Goal: Transaction & Acquisition: Purchase product/service

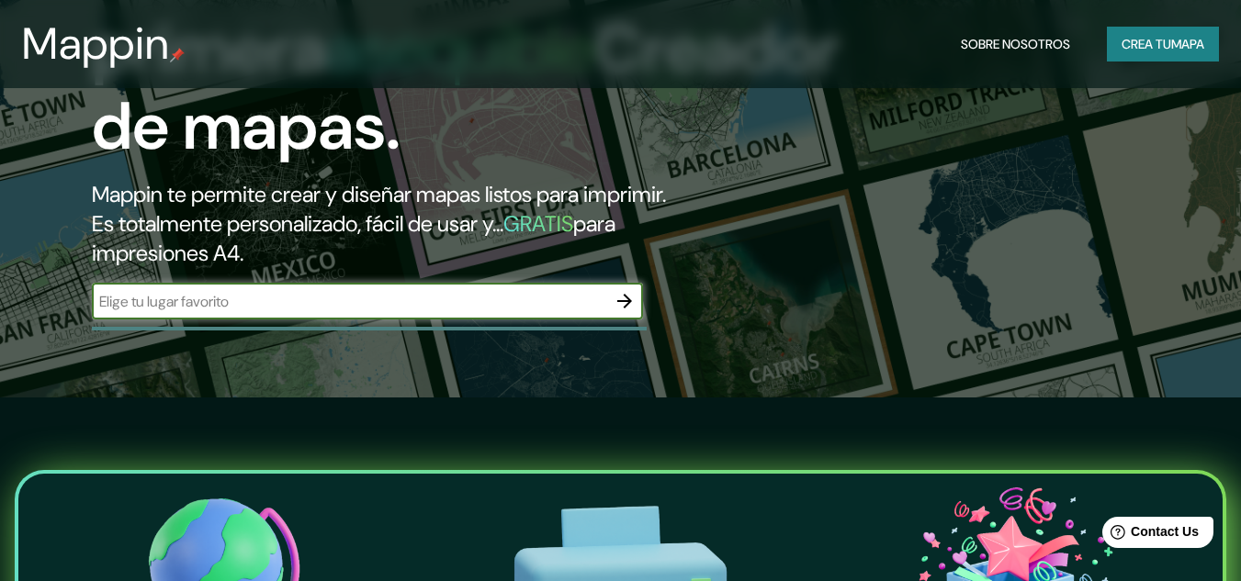
click at [272, 307] on input "text" at bounding box center [349, 301] width 514 height 21
type input "hospital las merceded"
click at [597, 302] on input "hospital las merceded" at bounding box center [349, 301] width 514 height 21
click at [627, 301] on icon "button" at bounding box center [624, 301] width 15 height 15
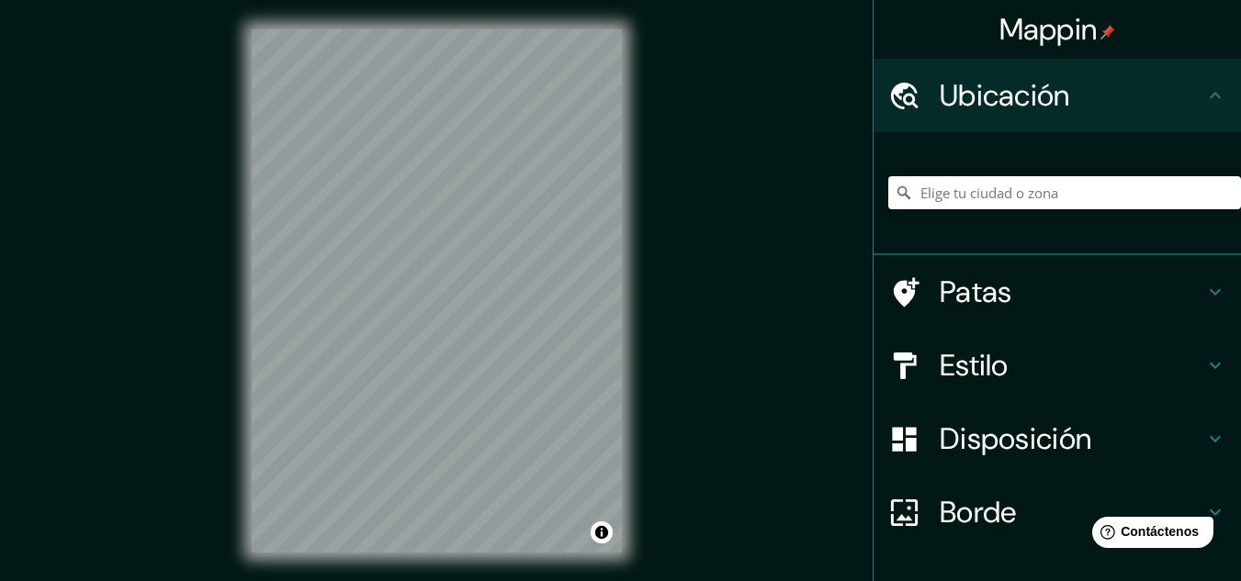
click at [1005, 186] on input "Elige tu ciudad o zona" at bounding box center [1064, 192] width 353 height 33
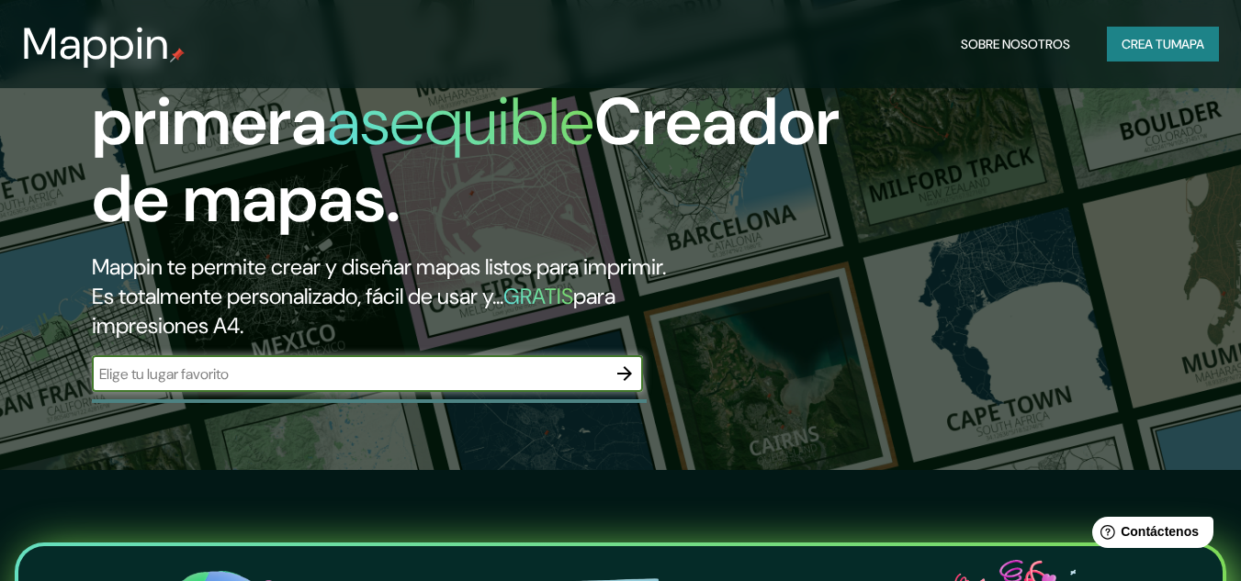
scroll to position [92, 0]
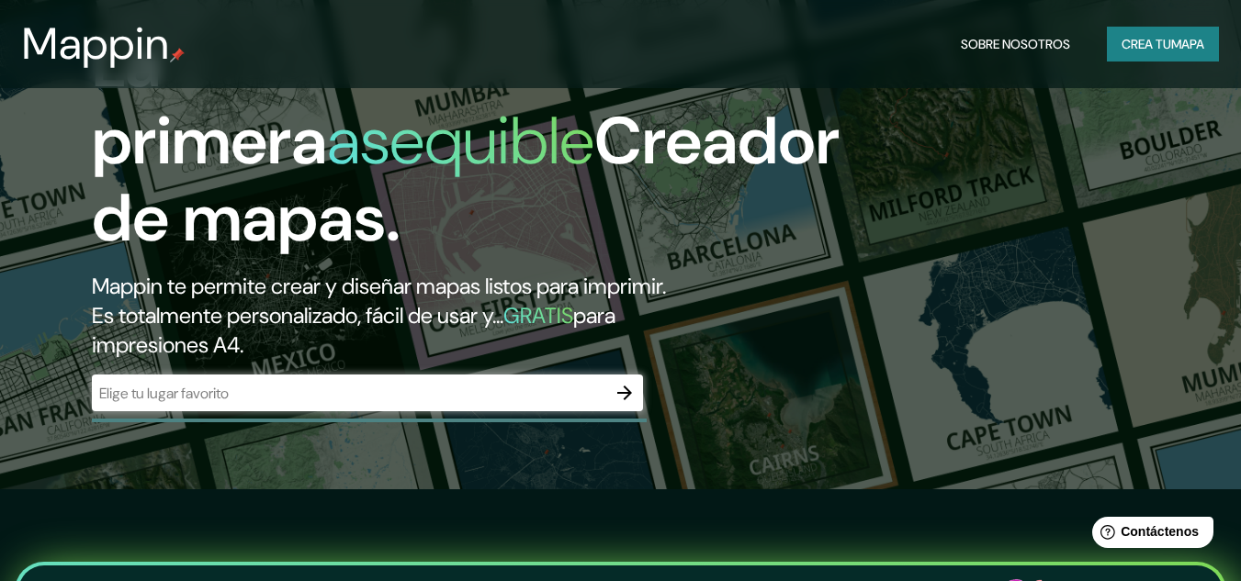
click at [353, 378] on div "​" at bounding box center [367, 393] width 551 height 37
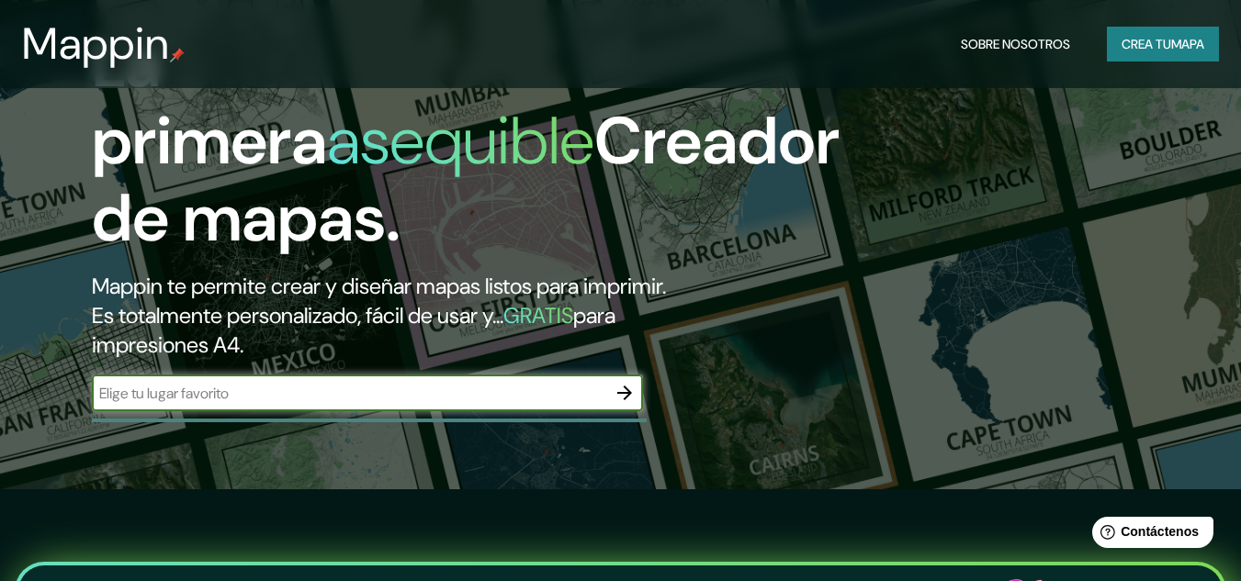
click at [487, 385] on input "text" at bounding box center [349, 393] width 514 height 21
type input "chiclayo"
click at [622, 402] on icon "button" at bounding box center [625, 393] width 22 height 22
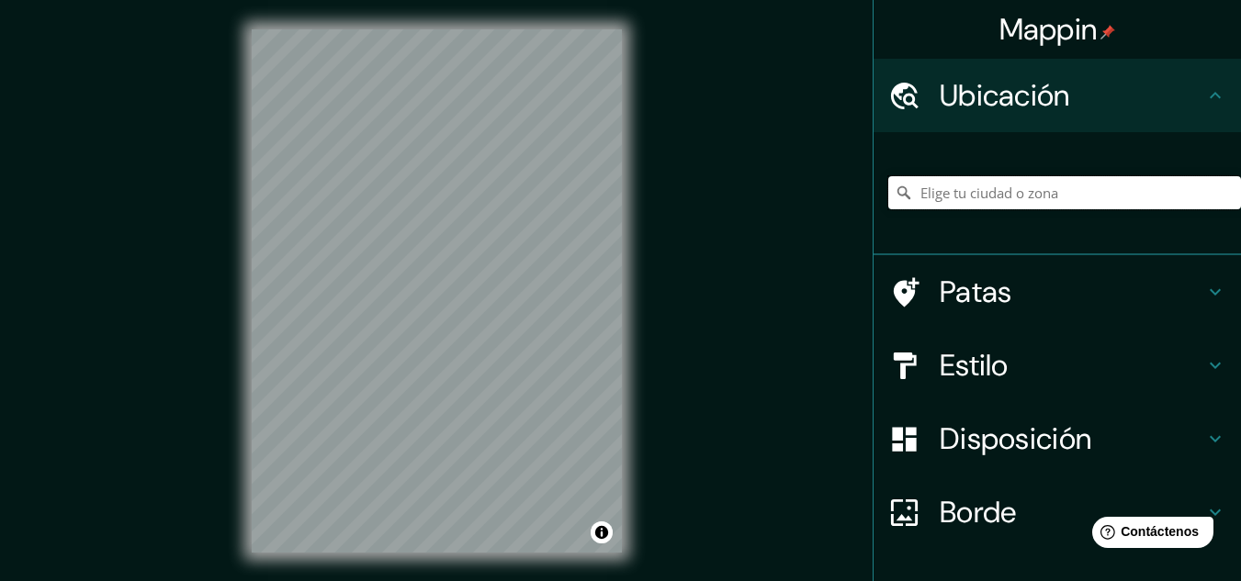
click at [948, 186] on input "Elige tu ciudad o zona" at bounding box center [1064, 192] width 353 height 33
drag, startPoint x: 975, startPoint y: 404, endPoint x: 1008, endPoint y: 366, distance: 50.8
click at [1008, 366] on h4 "Estilo" at bounding box center [1072, 365] width 265 height 37
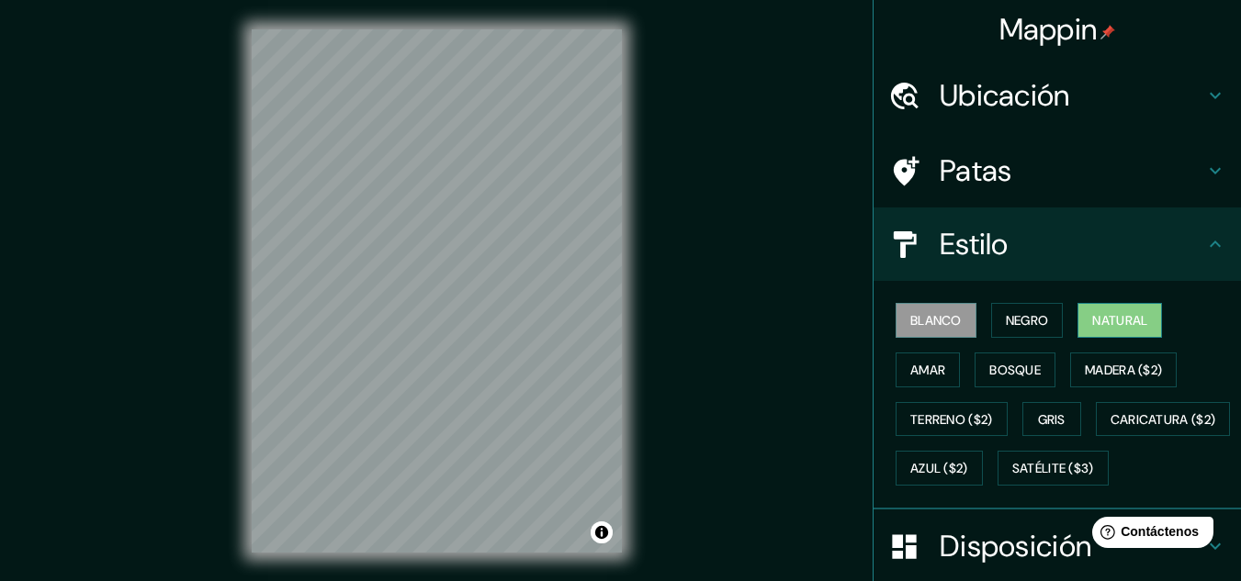
click at [1126, 315] on font "Natural" at bounding box center [1119, 320] width 55 height 17
click at [1019, 319] on font "Negro" at bounding box center [1027, 320] width 43 height 17
click at [929, 321] on font "Blanco" at bounding box center [935, 320] width 51 height 17
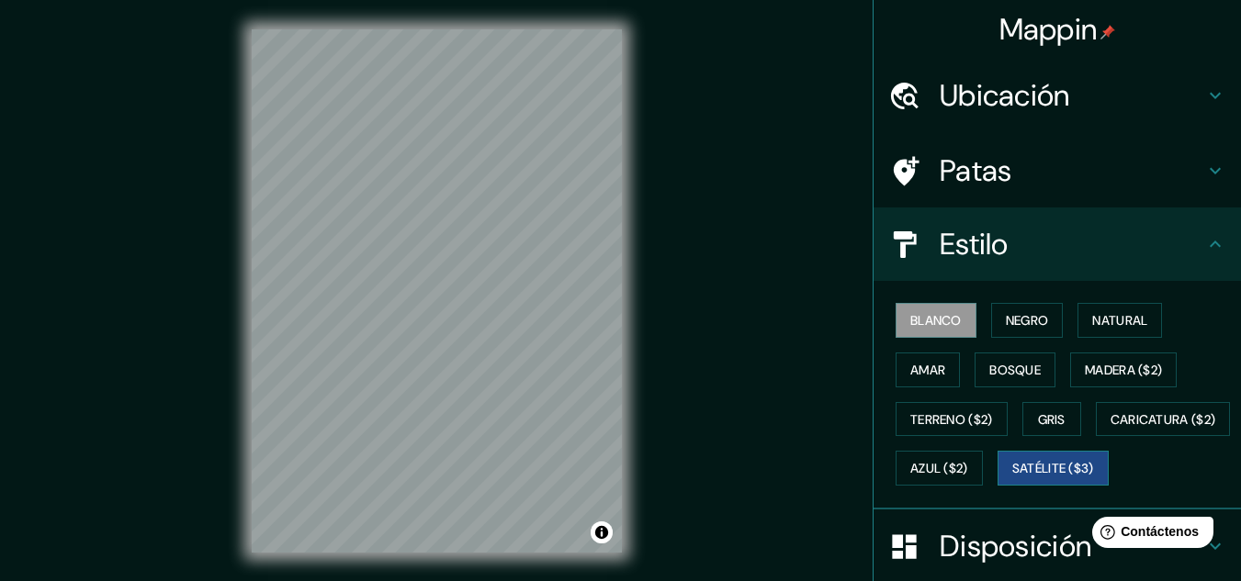
click at [1012, 478] on font "Satélite ($3)" at bounding box center [1053, 469] width 82 height 17
click at [931, 329] on font "Blanco" at bounding box center [935, 320] width 51 height 17
click at [1047, 419] on font "Gris" at bounding box center [1052, 419] width 28 height 17
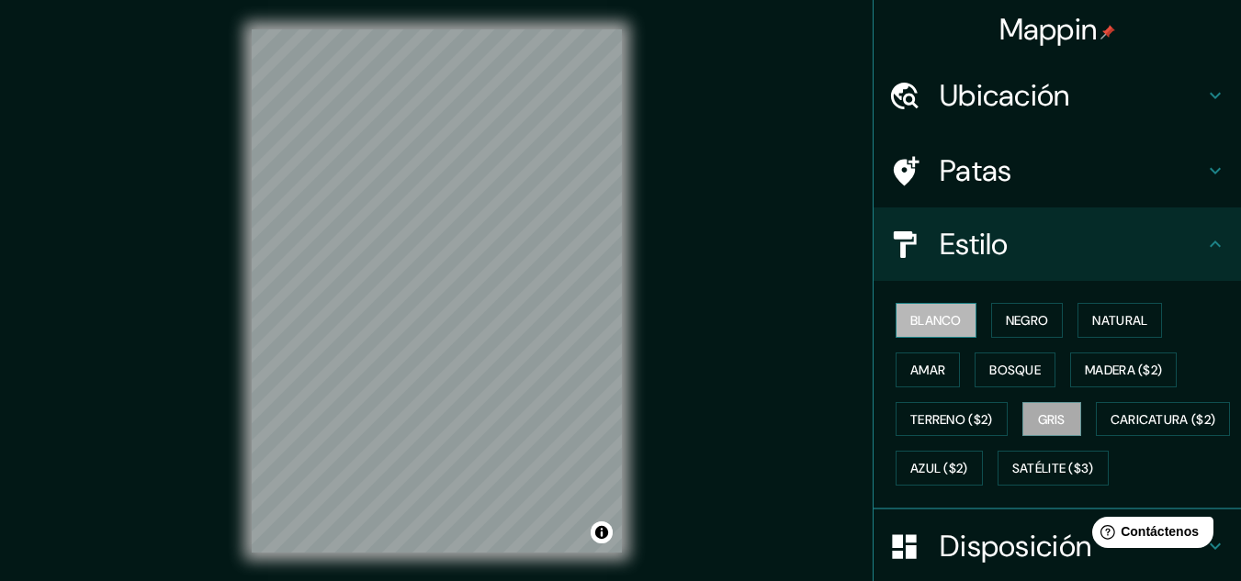
click at [928, 328] on font "Blanco" at bounding box center [935, 320] width 51 height 17
click at [1017, 163] on h4 "Patas" at bounding box center [1072, 170] width 265 height 37
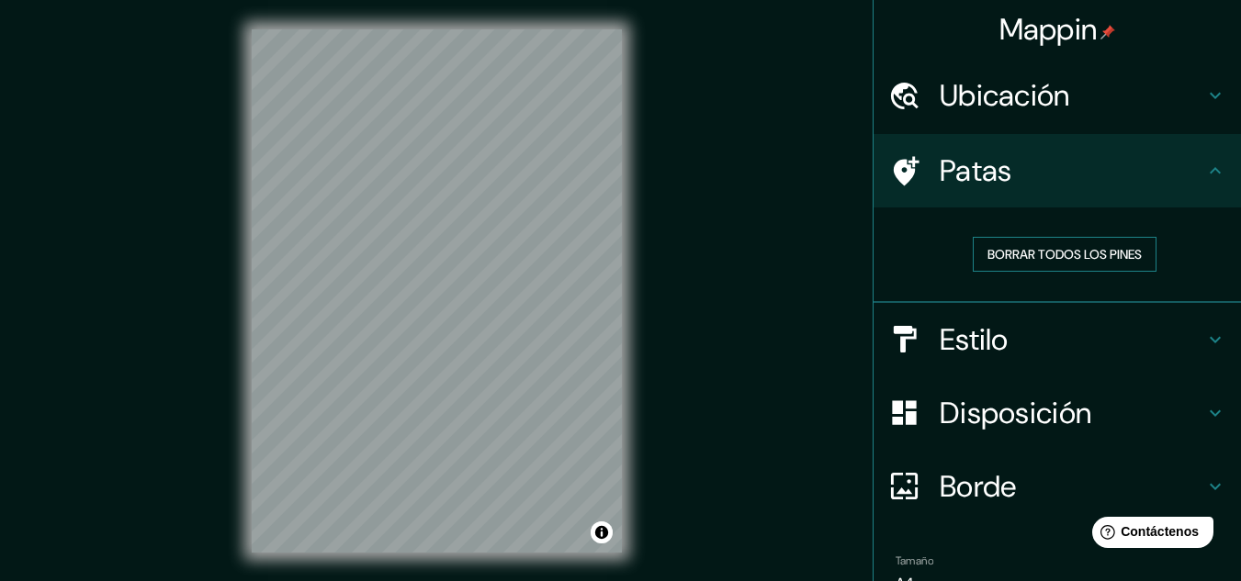
click at [1034, 253] on font "Borrar todos los pines" at bounding box center [1064, 254] width 154 height 17
click at [990, 265] on font "Borrar todos los pines" at bounding box center [1064, 254] width 154 height 24
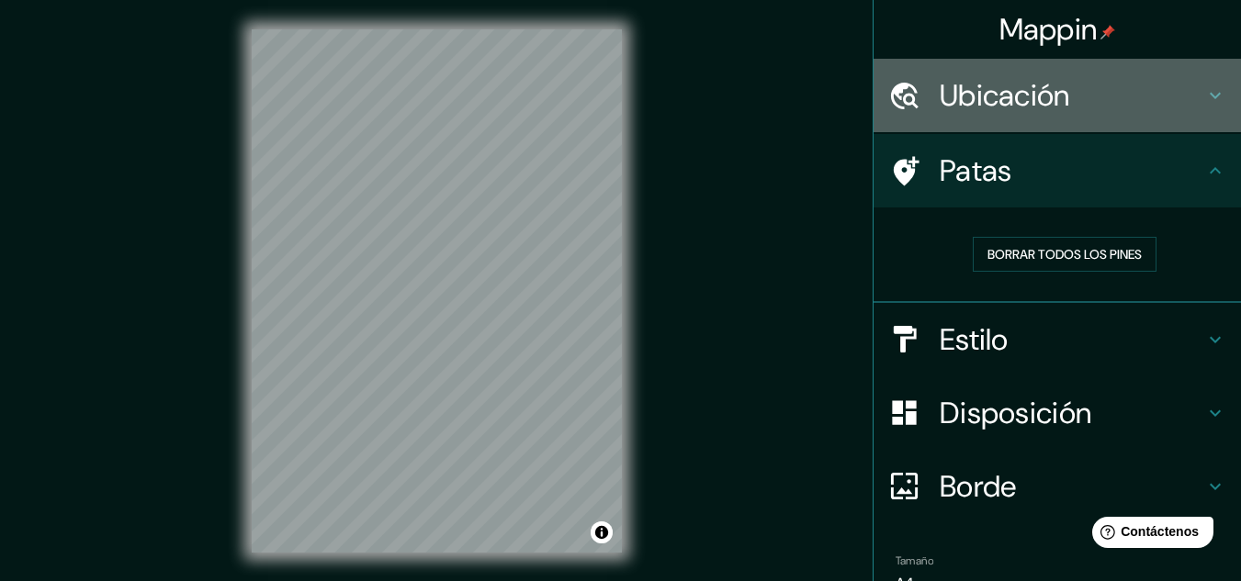
click at [992, 104] on font "Ubicación" at bounding box center [1005, 95] width 130 height 39
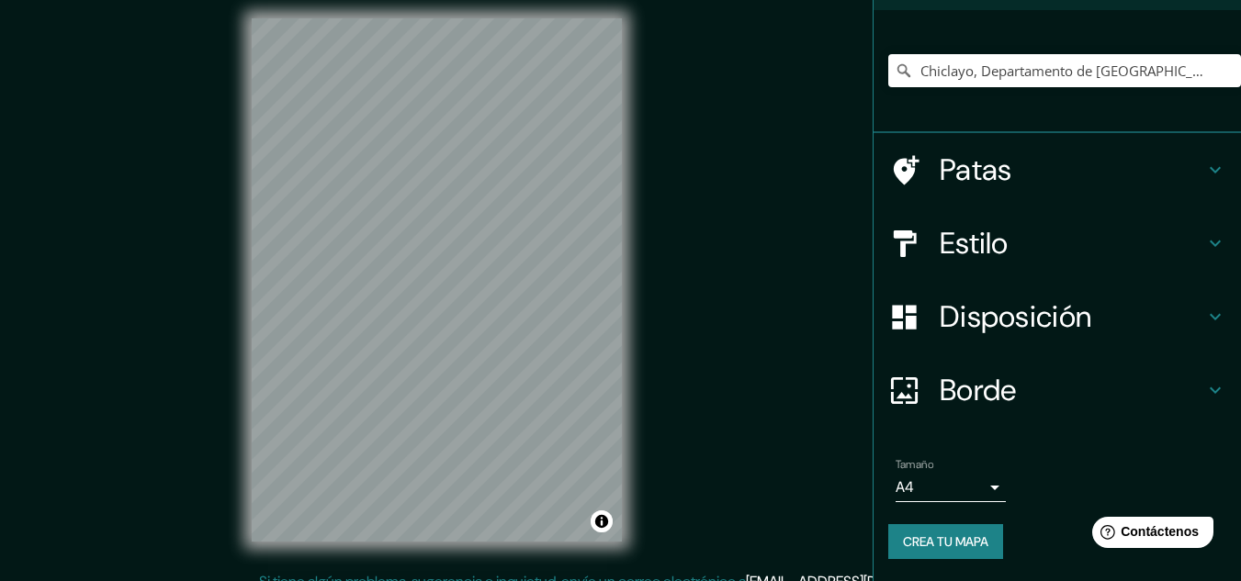
scroll to position [30, 0]
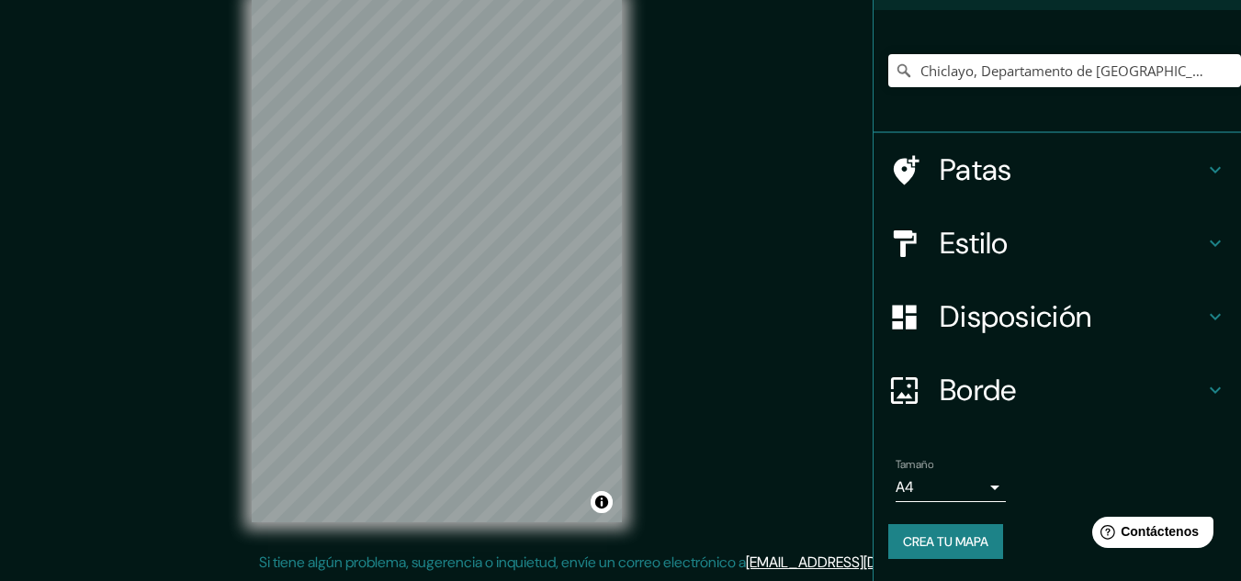
click at [948, 494] on body "Mappin Ubicación Chiclayo, [GEOGRAPHIC_DATA], [GEOGRAPHIC_DATA] Patas Estilo Di…" at bounding box center [620, 260] width 1241 height 581
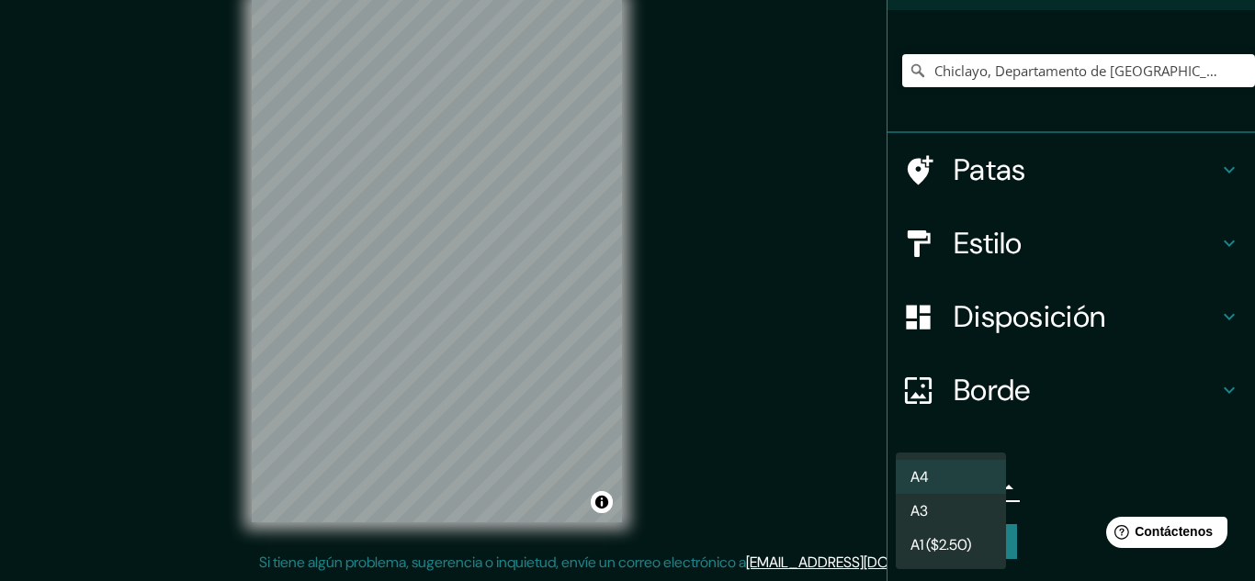
click at [1136, 444] on div at bounding box center [627, 290] width 1255 height 581
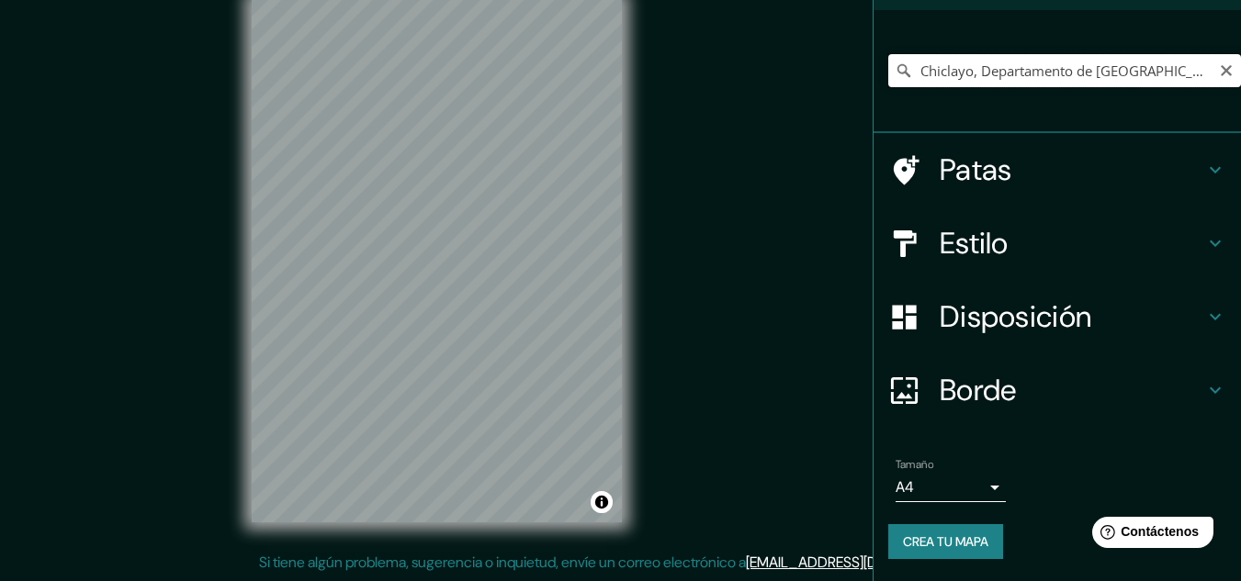
click at [974, 72] on input "Chiclayo, Departamento de [GEOGRAPHIC_DATA], [GEOGRAPHIC_DATA]" at bounding box center [1064, 70] width 353 height 33
click at [1021, 191] on div "Patas" at bounding box center [1056, 169] width 367 height 73
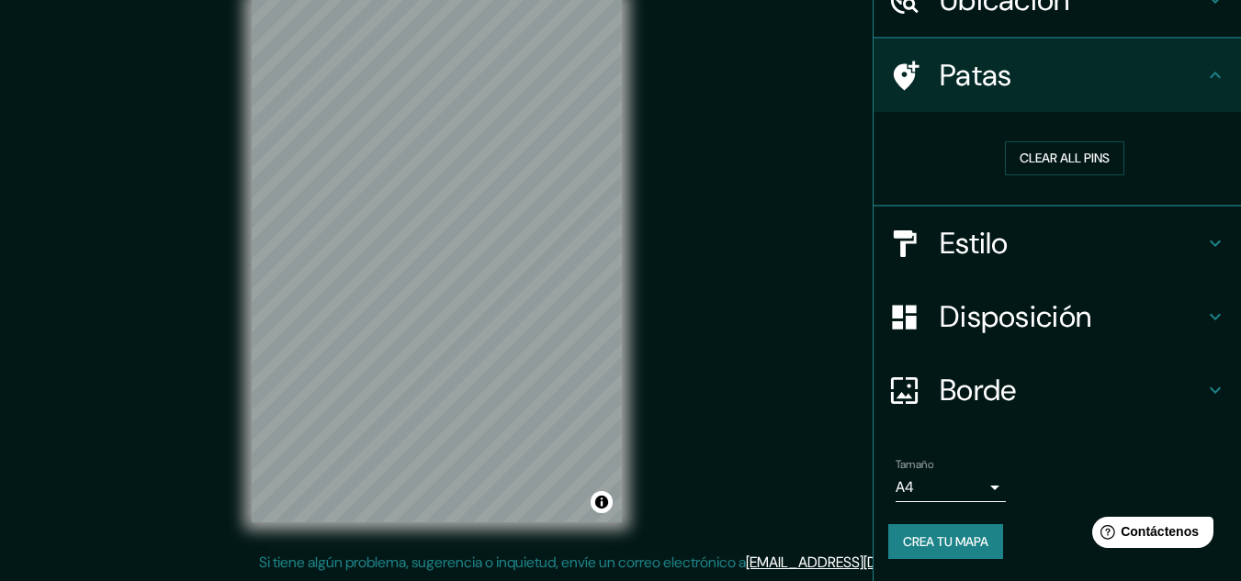
scroll to position [96, 0]
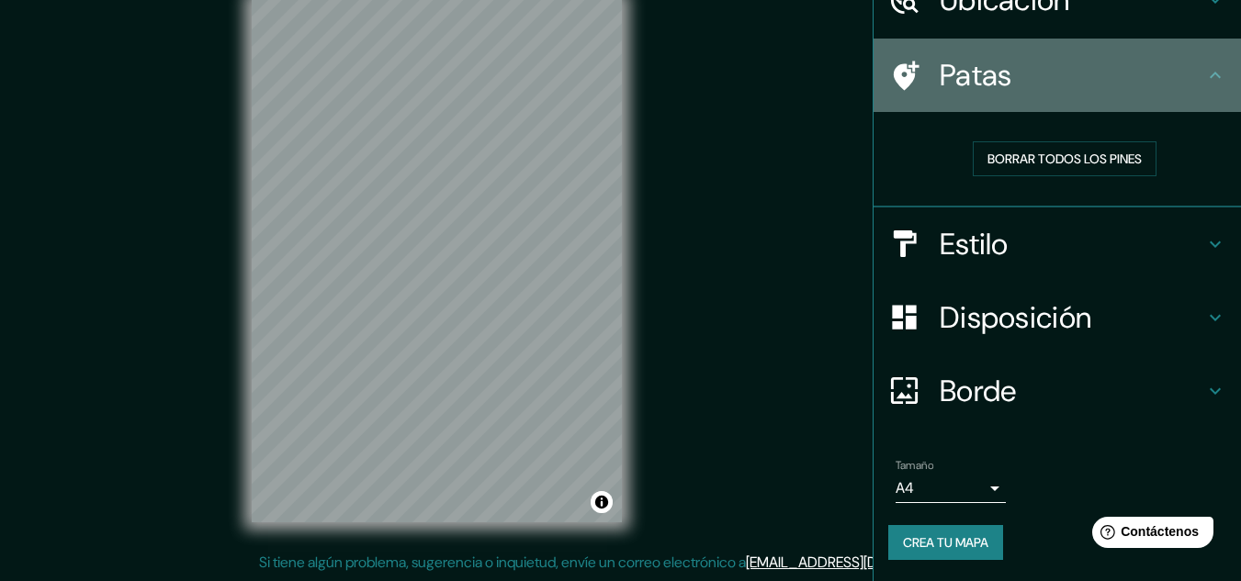
drag, startPoint x: 914, startPoint y: 93, endPoint x: 813, endPoint y: 106, distance: 101.8
click at [813, 106] on div "Mappin Ubicación Chiclayo, [GEOGRAPHIC_DATA], [GEOGRAPHIC_DATA] Patas Borrar to…" at bounding box center [620, 276] width 1241 height 612
click at [894, 78] on icon at bounding box center [907, 75] width 26 height 29
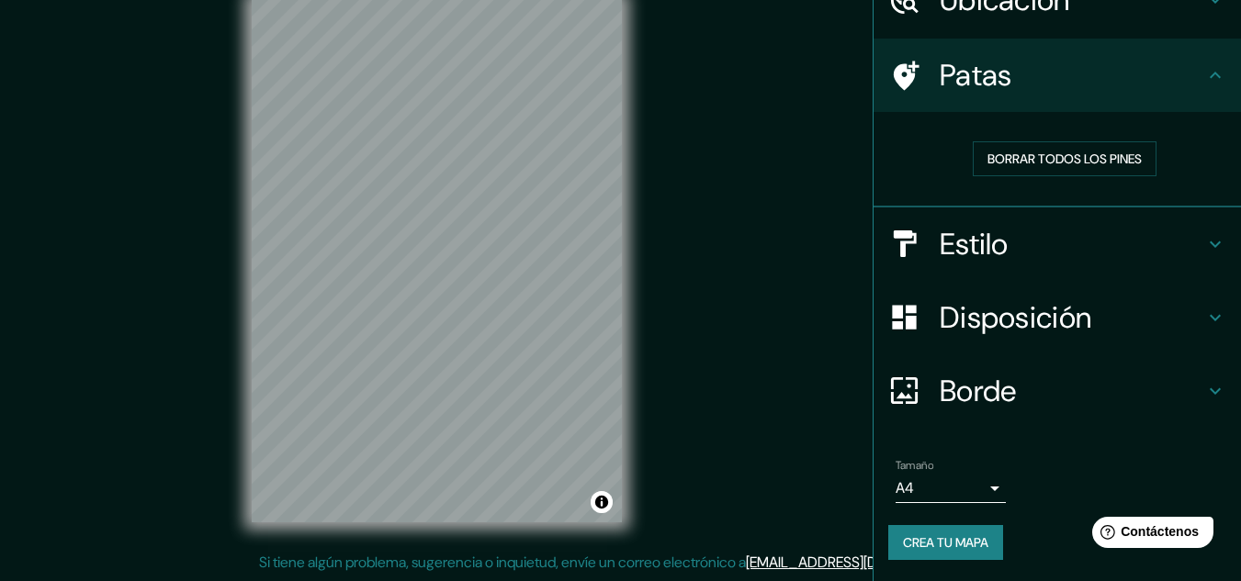
click at [960, 377] on font "Borde" at bounding box center [978, 391] width 77 height 39
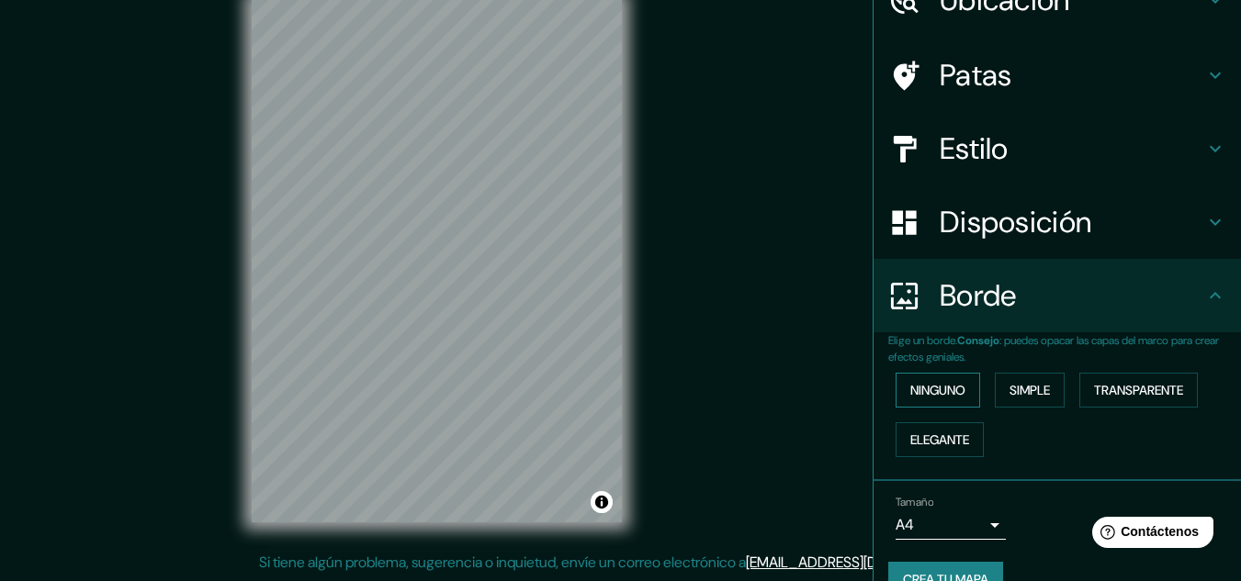
click at [924, 383] on font "Ninguno" at bounding box center [937, 390] width 55 height 17
click at [1020, 390] on font "Simple" at bounding box center [1029, 390] width 40 height 17
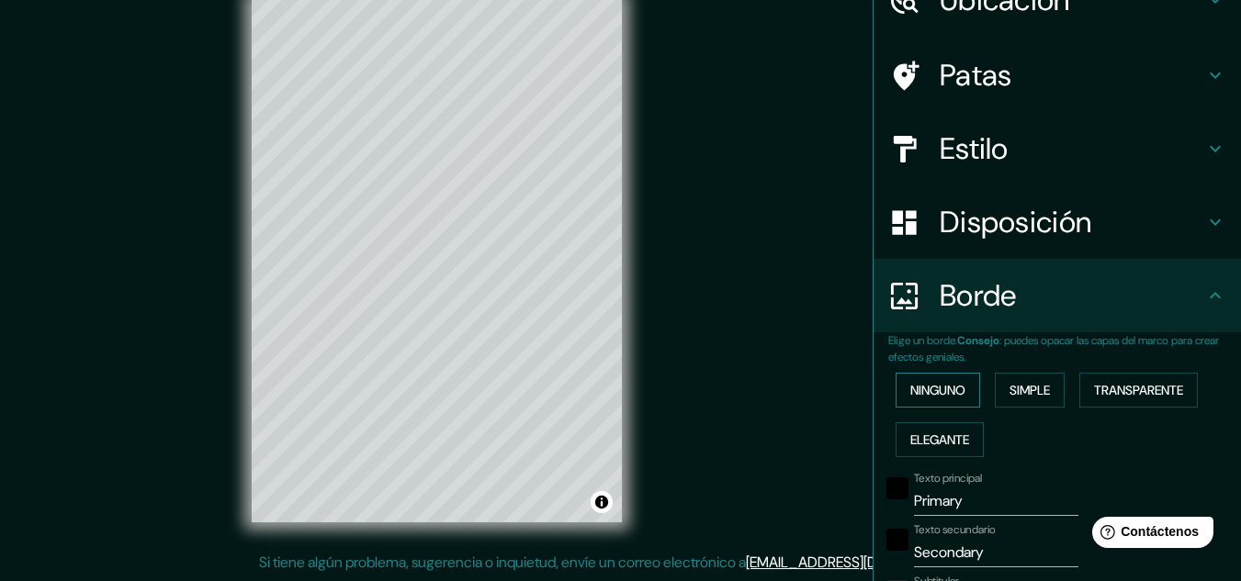
click at [945, 389] on font "Ninguno" at bounding box center [937, 390] width 55 height 17
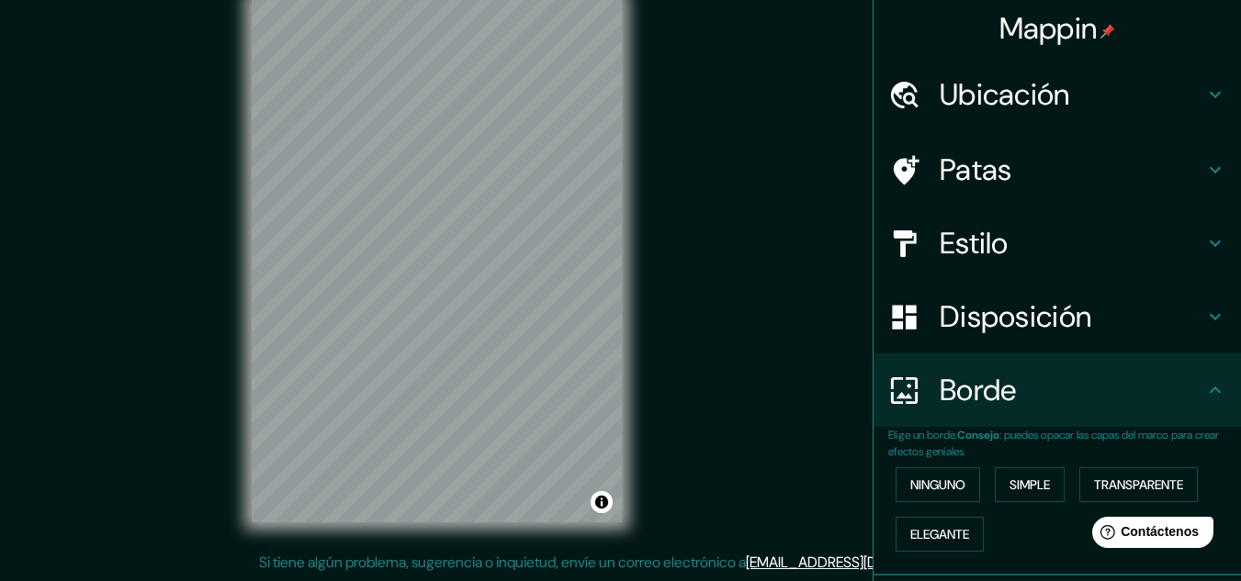
scroll to position [0, 0]
click at [977, 102] on font "Ubicación" at bounding box center [1005, 95] width 130 height 39
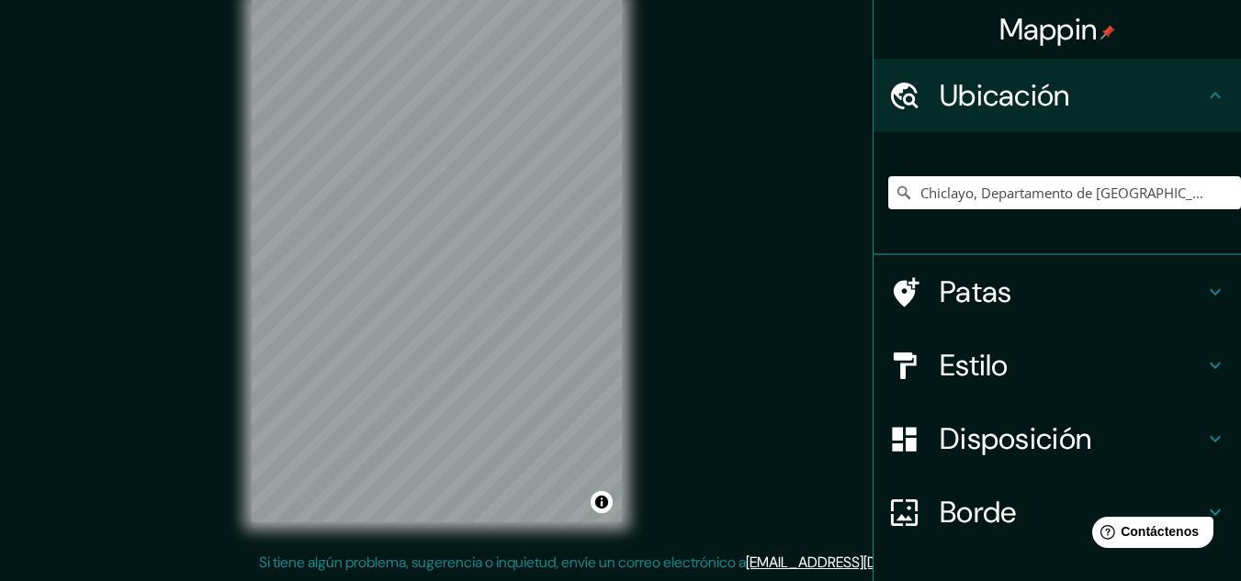
click at [980, 175] on div "Chiclayo, Departamento de [GEOGRAPHIC_DATA], [GEOGRAPHIC_DATA]" at bounding box center [1064, 193] width 353 height 92
click at [980, 183] on input "Chiclayo, Departamento de [GEOGRAPHIC_DATA], [GEOGRAPHIC_DATA]" at bounding box center [1064, 192] width 353 height 33
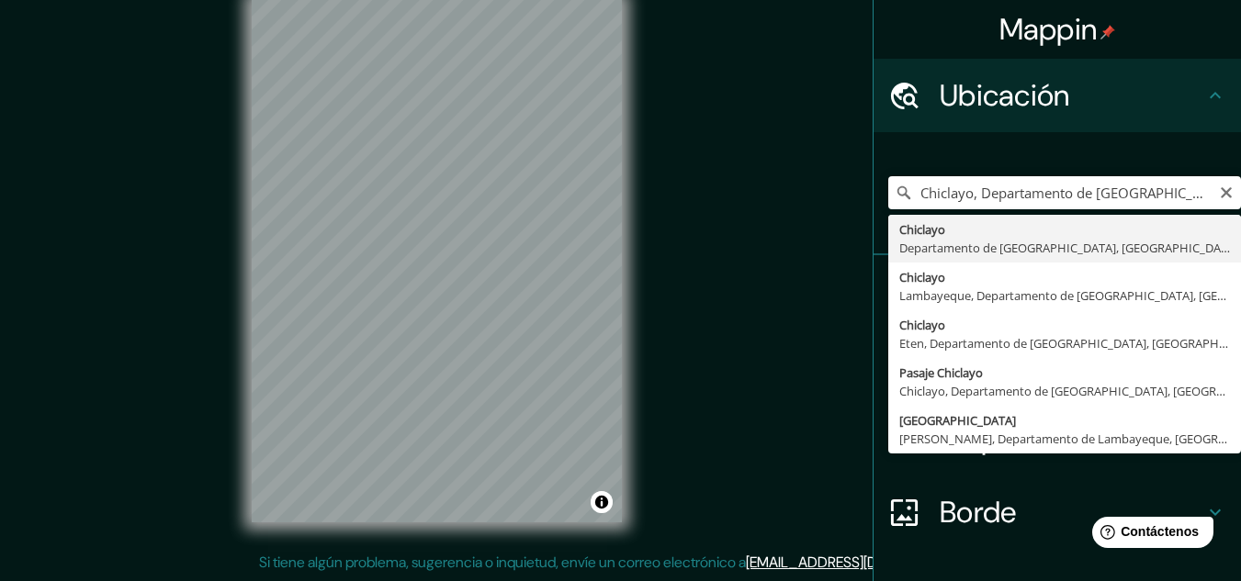
click at [0, 247] on div "Mappin Ubicación Chiclayo, [GEOGRAPHIC_DATA], [GEOGRAPHIC_DATA] [GEOGRAPHIC_DAT…" at bounding box center [620, 276] width 1241 height 612
click at [1024, 192] on input "Chiclayo, Departamento de [GEOGRAPHIC_DATA], [GEOGRAPHIC_DATA]" at bounding box center [1064, 192] width 353 height 33
click at [1084, 203] on input "Chiclayo, Departamento de [GEOGRAPHIC_DATA], [GEOGRAPHIC_DATA]" at bounding box center [1064, 192] width 353 height 33
click at [1088, 197] on input "Chiclayo, Departamento de [GEOGRAPHIC_DATA], [GEOGRAPHIC_DATA]" at bounding box center [1064, 192] width 353 height 33
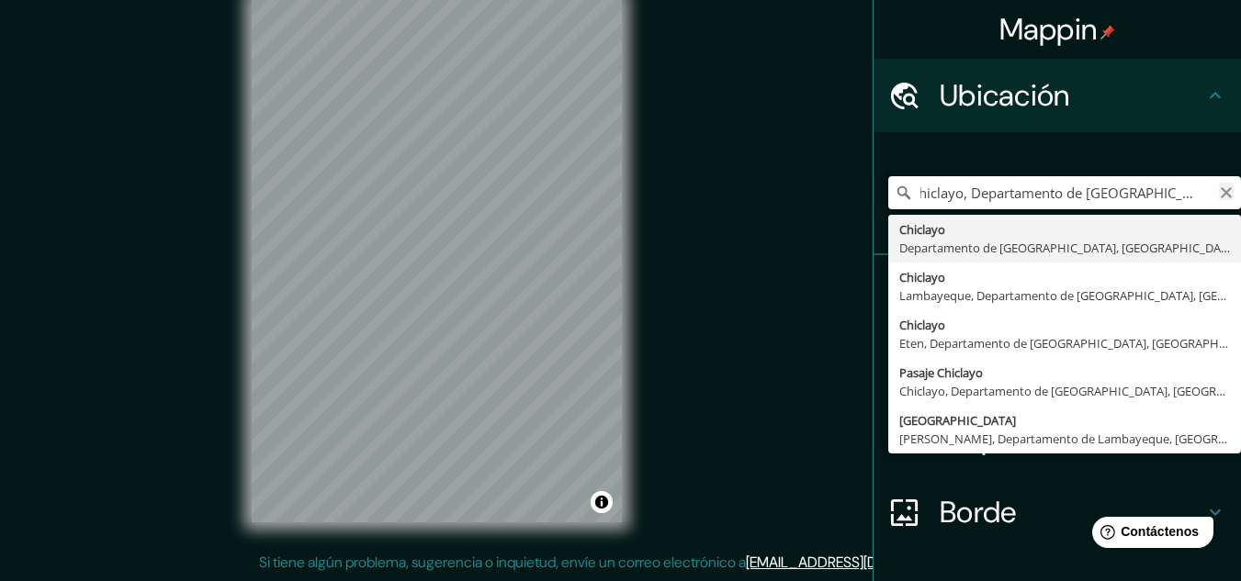
drag, startPoint x: 1171, startPoint y: 190, endPoint x: 1210, endPoint y: 198, distance: 39.4
click at [1210, 200] on input "Chiclayo, Departamento de [GEOGRAPHIC_DATA], [GEOGRAPHIC_DATA]" at bounding box center [1064, 192] width 353 height 33
click at [1188, 196] on input "Chiclayo, Departamento de [GEOGRAPHIC_DATA], [GEOGRAPHIC_DATA]" at bounding box center [1064, 192] width 353 height 33
click at [1193, 192] on input "Chiclayo, Departamento de [GEOGRAPHIC_DATA], [GEOGRAPHIC_DATA]" at bounding box center [1064, 192] width 353 height 33
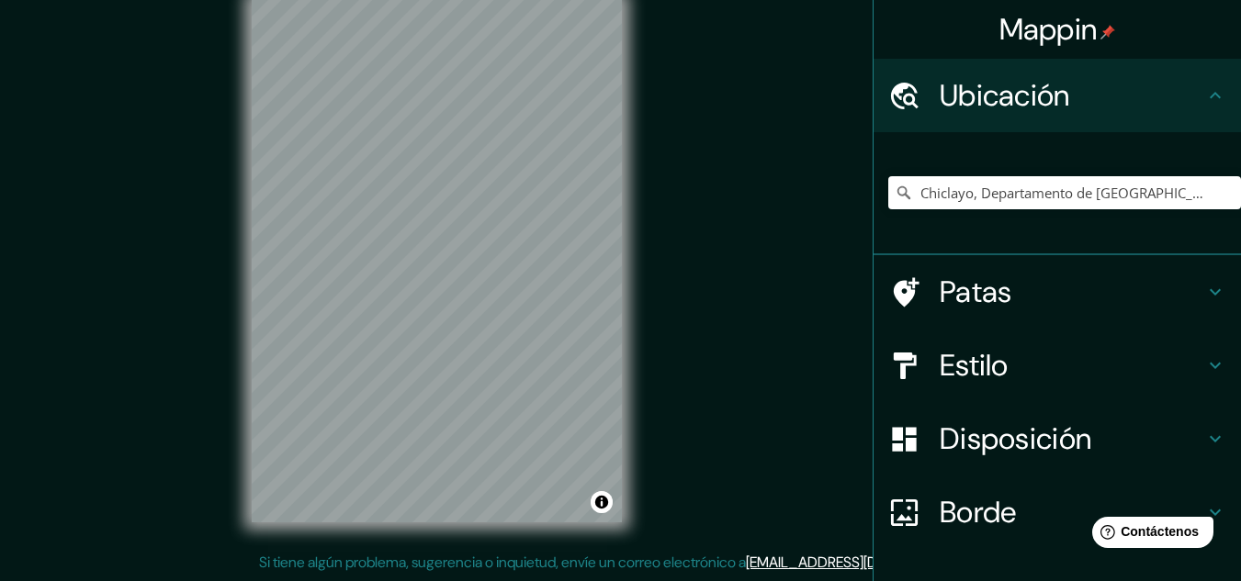
click at [960, 216] on div "Chiclayo, Departamento de [GEOGRAPHIC_DATA], [GEOGRAPHIC_DATA]" at bounding box center [1064, 193] width 353 height 92
click at [969, 194] on input "Chiclayo, Departamento de [GEOGRAPHIC_DATA], [GEOGRAPHIC_DATA]" at bounding box center [1064, 192] width 353 height 33
click at [1056, 193] on input "Chiclayo, Departamento de [GEOGRAPHIC_DATA], [GEOGRAPHIC_DATA]" at bounding box center [1064, 192] width 353 height 33
click at [1170, 182] on input "Chiclayo, Departamento de [GEOGRAPHIC_DATA], [GEOGRAPHIC_DATA]" at bounding box center [1064, 192] width 353 height 33
click at [1188, 200] on input "Chiclayo, Departamento de [GEOGRAPHIC_DATA], [GEOGRAPHIC_DATA]" at bounding box center [1064, 192] width 353 height 33
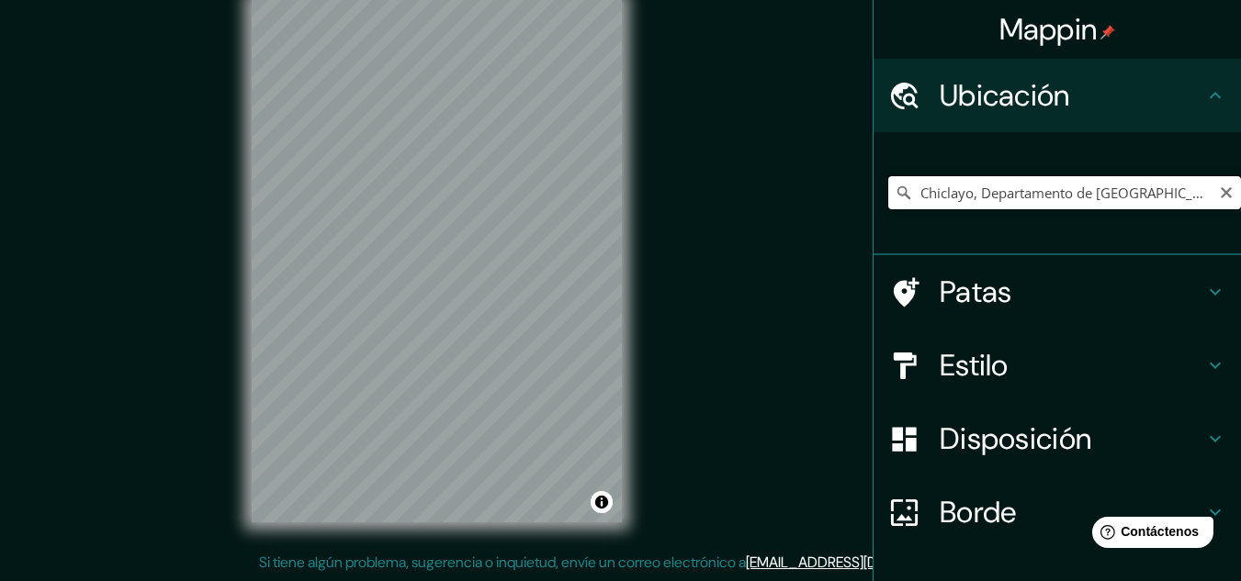
click at [1188, 200] on input "Chiclayo, Departamento de [GEOGRAPHIC_DATA], [GEOGRAPHIC_DATA]" at bounding box center [1064, 192] width 353 height 33
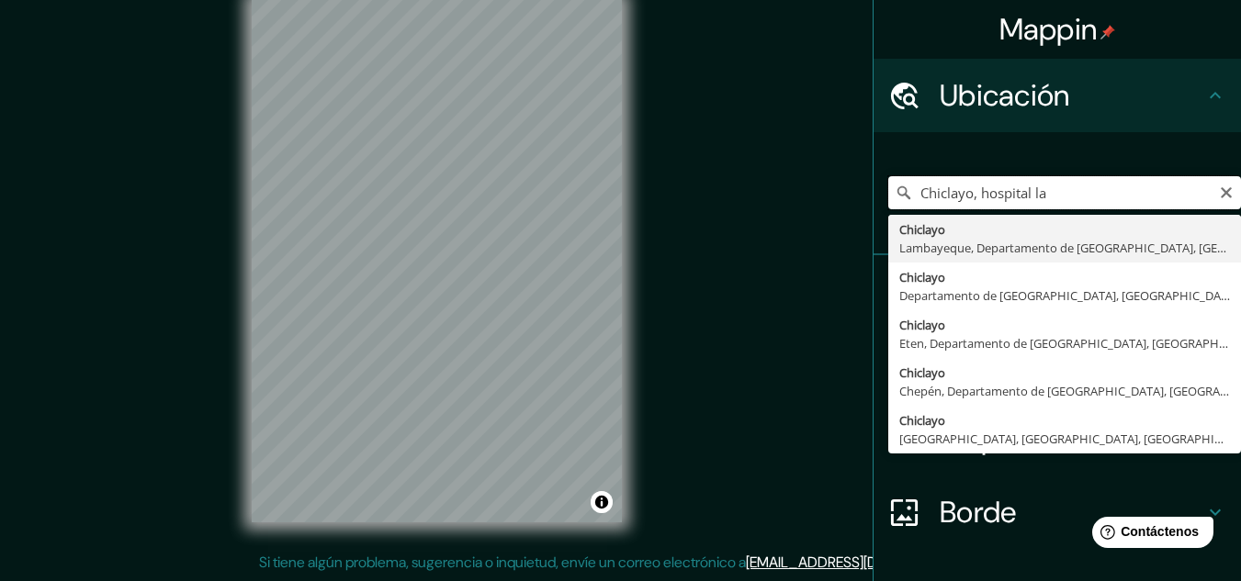
click at [940, 197] on input "Chiclayo, hospital la" at bounding box center [1064, 192] width 353 height 33
click at [966, 195] on input "Chiclayo, hospital la" at bounding box center [1064, 192] width 353 height 33
drag, startPoint x: 963, startPoint y: 196, endPoint x: 851, endPoint y: 197, distance: 112.1
click at [851, 197] on div "Mappin Ubicación Chiclayo, [GEOGRAPHIC_DATA], [GEOGRAPHIC_DATA], [GEOGRAPHIC_DA…" at bounding box center [620, 276] width 1241 height 612
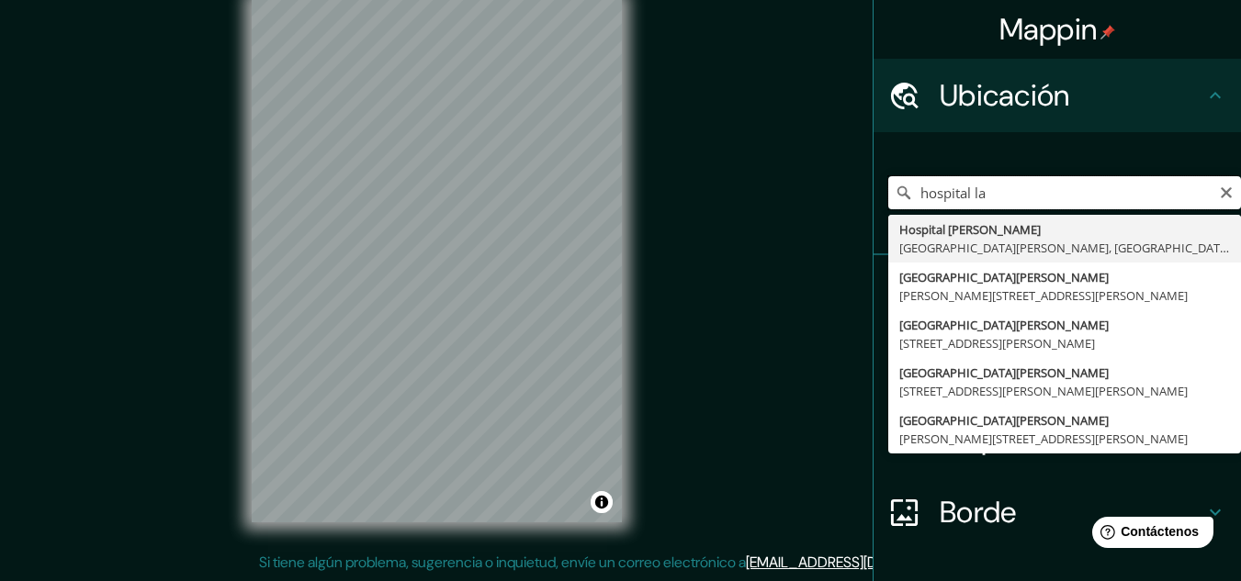
click at [1104, 192] on input "hospital la" at bounding box center [1064, 192] width 353 height 33
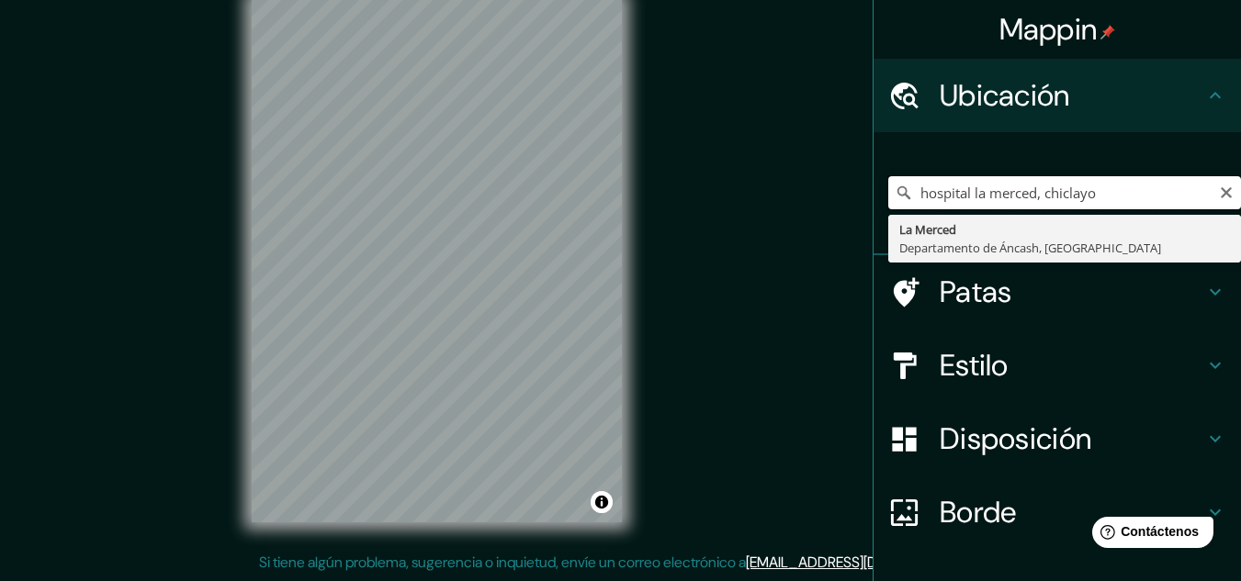
click at [972, 193] on input "hospital la merced, chiclayo" at bounding box center [1064, 192] width 353 height 33
click at [1030, 193] on input "hospital las merced, chiclayo" at bounding box center [1064, 192] width 353 height 33
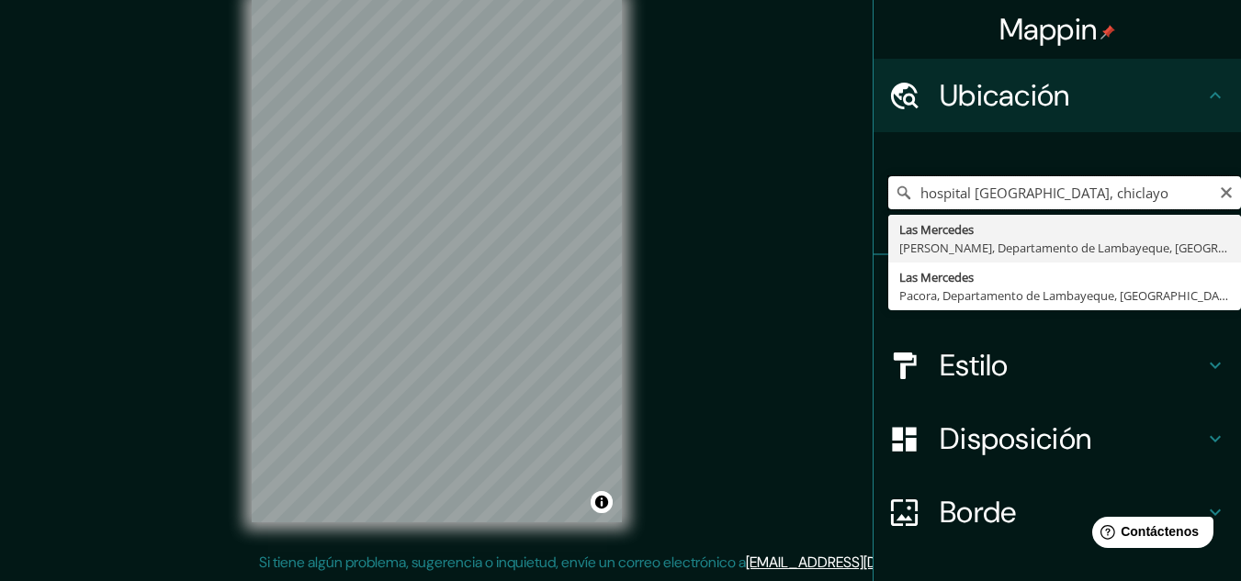
click at [1140, 191] on input "hospital [GEOGRAPHIC_DATA], chiclayo" at bounding box center [1064, 192] width 353 height 33
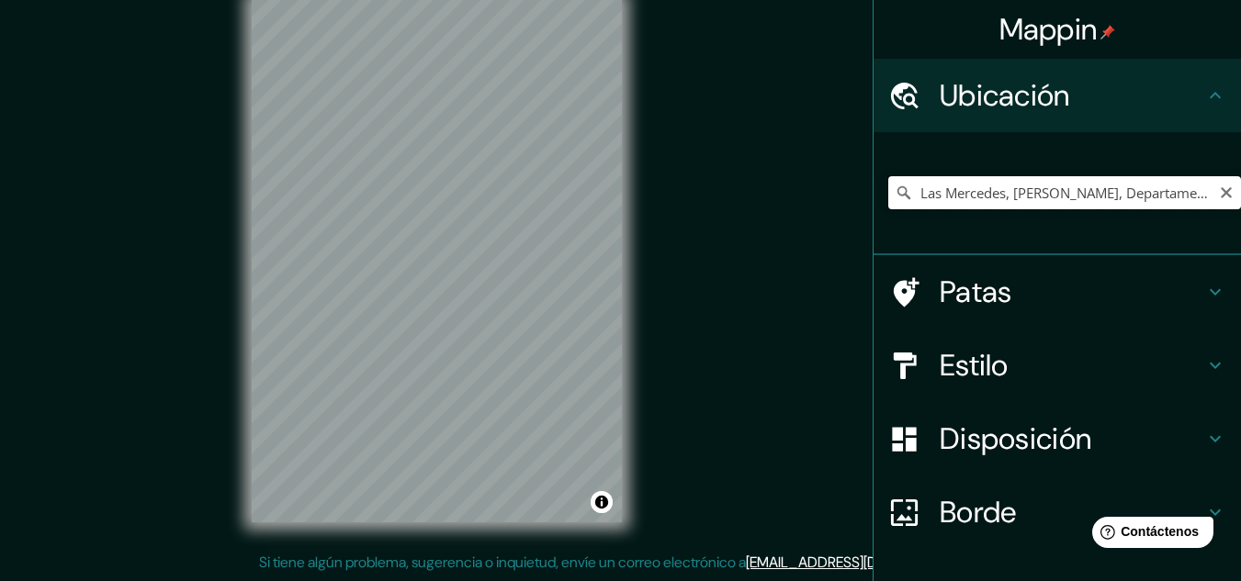
click at [1045, 203] on input "Las Mercedes, [PERSON_NAME], Departamento de Lambayeque, [GEOGRAPHIC_DATA]" at bounding box center [1064, 192] width 353 height 33
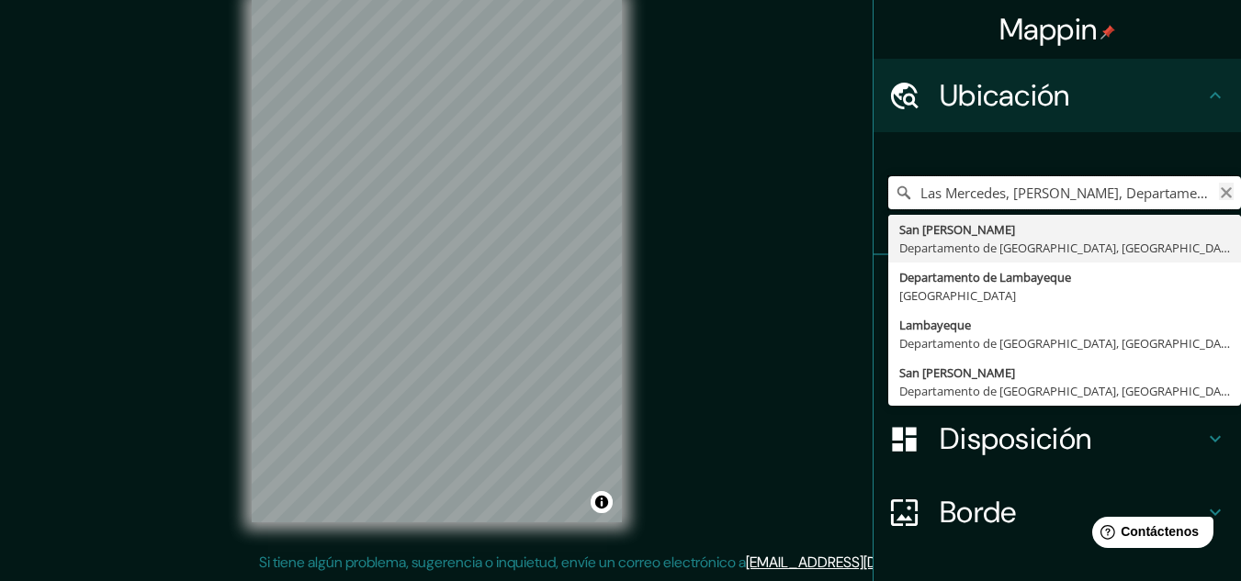
type input "Las Mercedes, [PERSON_NAME], Departamento de Lambayeque, [GEOGRAPHIC_DATA]"
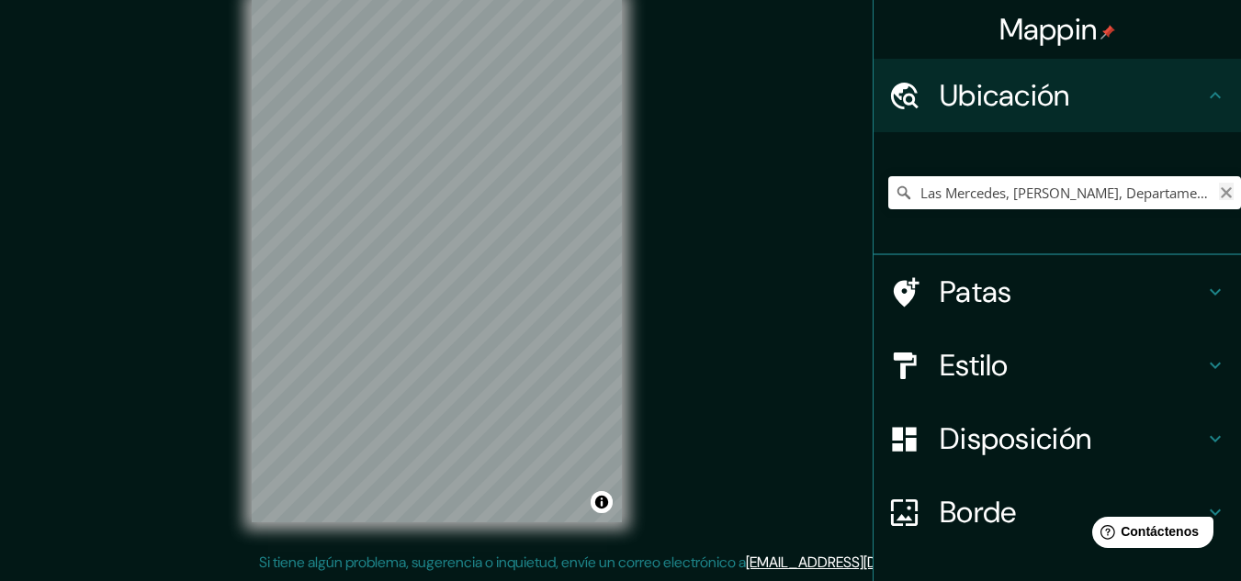
click at [1221, 194] on icon "Claro" at bounding box center [1226, 192] width 11 height 11
click at [1100, 195] on input "Chiclayo, [GEOGRAPHIC_DATA], [GEOGRAPHIC_DATA], [GEOGRAPHIC_DATA]" at bounding box center [1064, 192] width 353 height 33
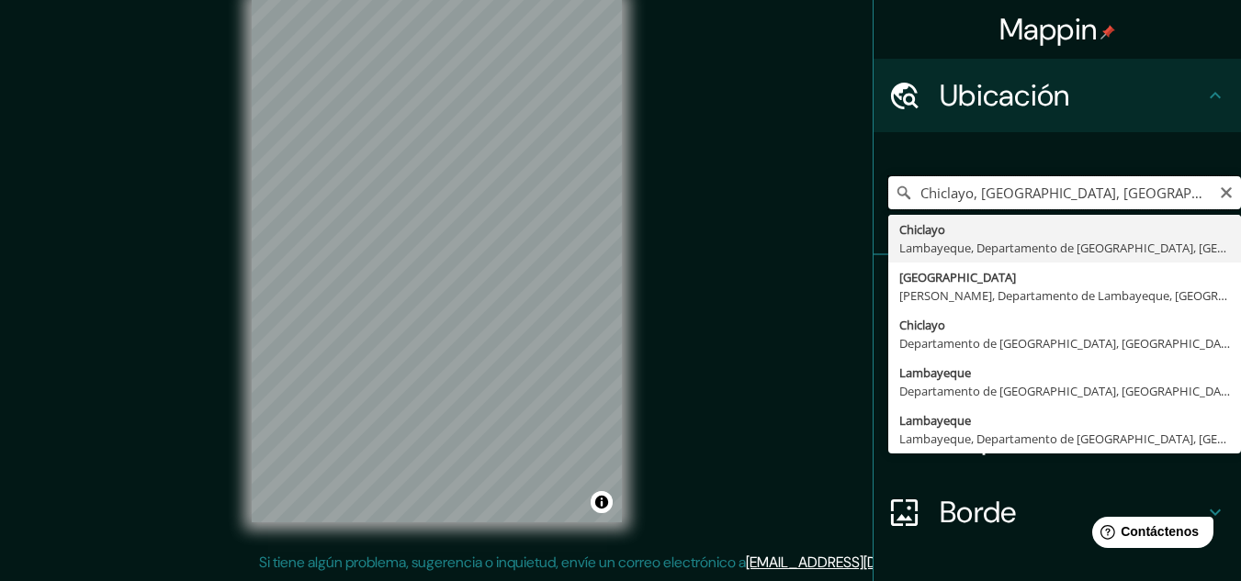
type input "Chiclayo, [GEOGRAPHIC_DATA], [GEOGRAPHIC_DATA], [GEOGRAPHIC_DATA]"
click at [1037, 190] on input "Chiclayo, [GEOGRAPHIC_DATA], [GEOGRAPHIC_DATA], [GEOGRAPHIC_DATA]" at bounding box center [1064, 192] width 353 height 33
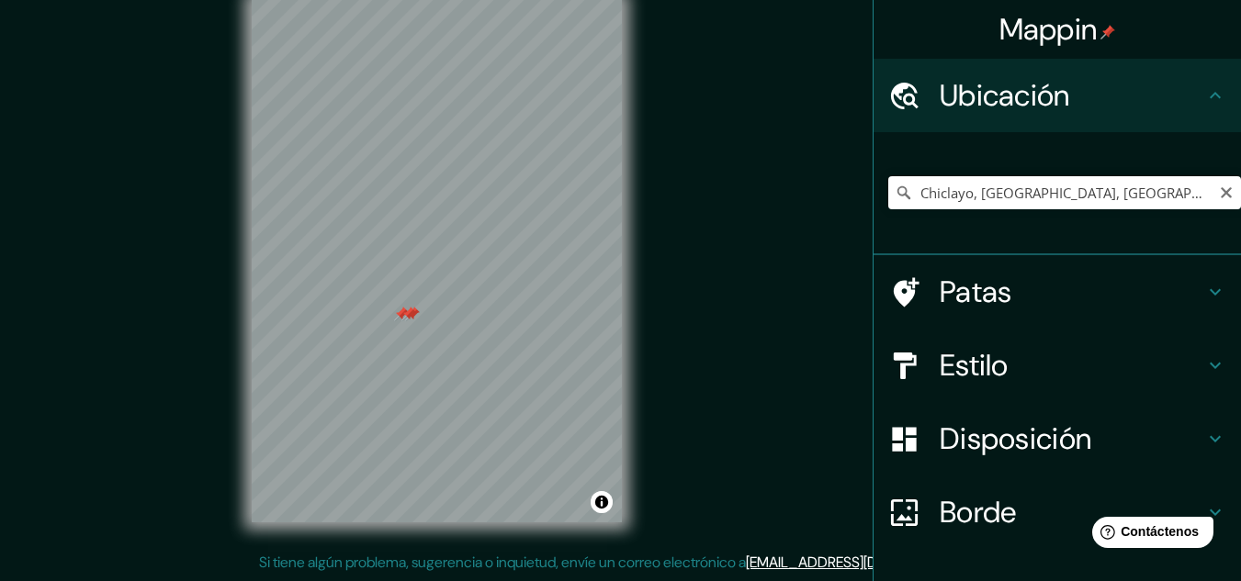
click at [962, 315] on div "Patas" at bounding box center [1056, 291] width 367 height 73
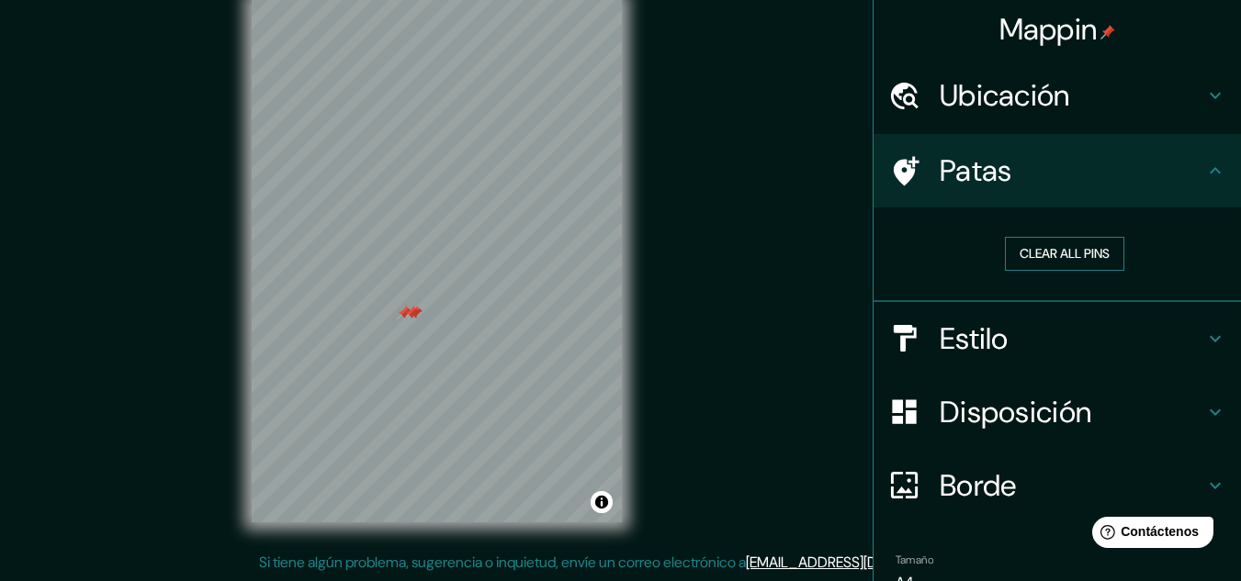
click at [1031, 252] on button "Clear all pins" at bounding box center [1064, 254] width 119 height 34
click at [205, 146] on div "Mappin Ubicación Chiclayo, [GEOGRAPHIC_DATA], [GEOGRAPHIC_DATA], [GEOGRAPHIC_DA…" at bounding box center [620, 276] width 1241 height 612
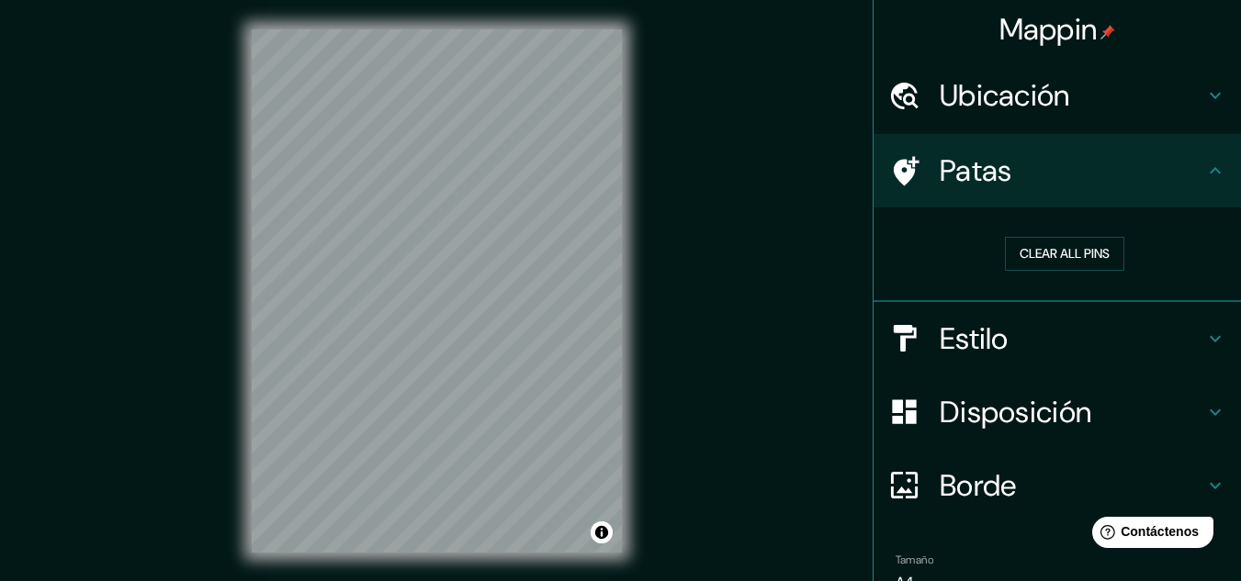
drag, startPoint x: 978, startPoint y: 118, endPoint x: 981, endPoint y: 107, distance: 11.4
click at [979, 117] on div "Ubicación" at bounding box center [1056, 95] width 367 height 73
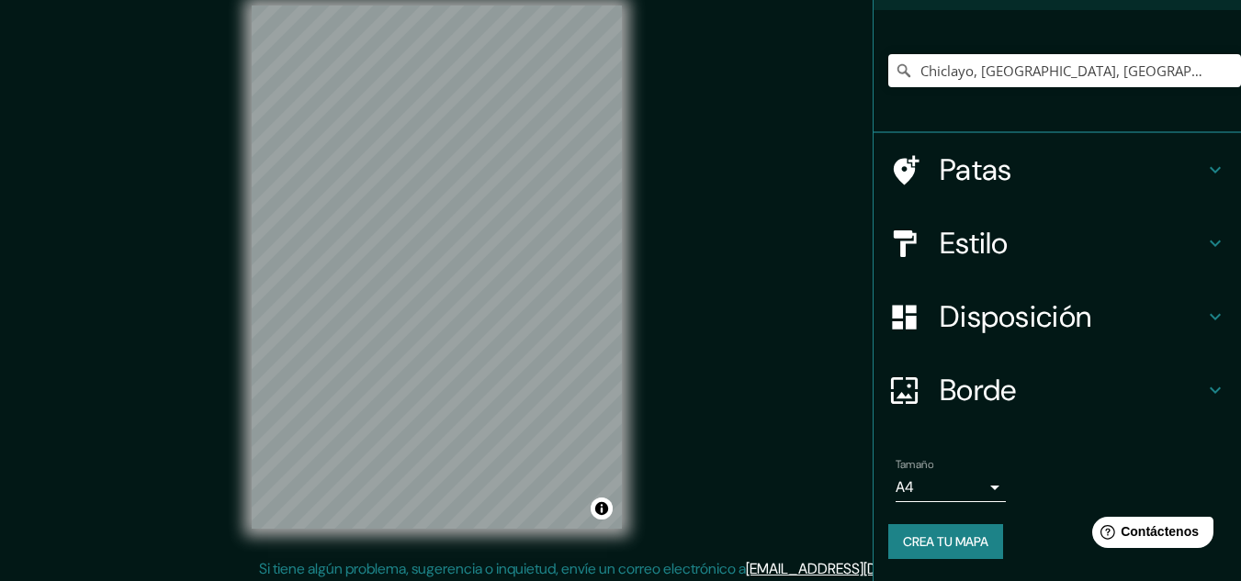
scroll to position [30, 0]
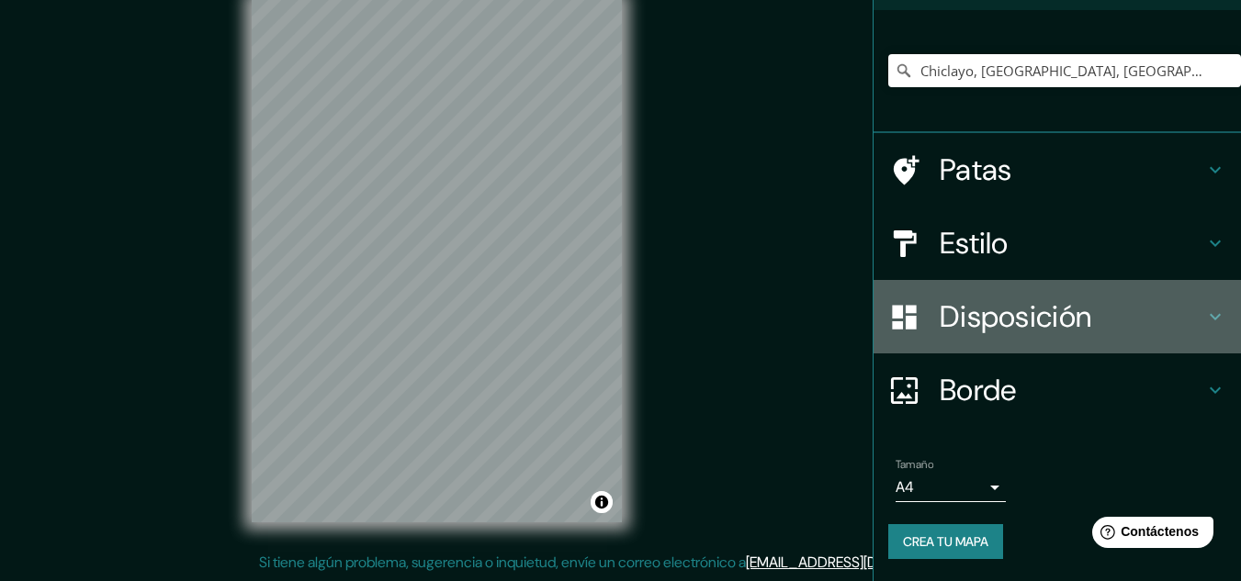
click at [1029, 330] on font "Disposición" at bounding box center [1016, 317] width 152 height 39
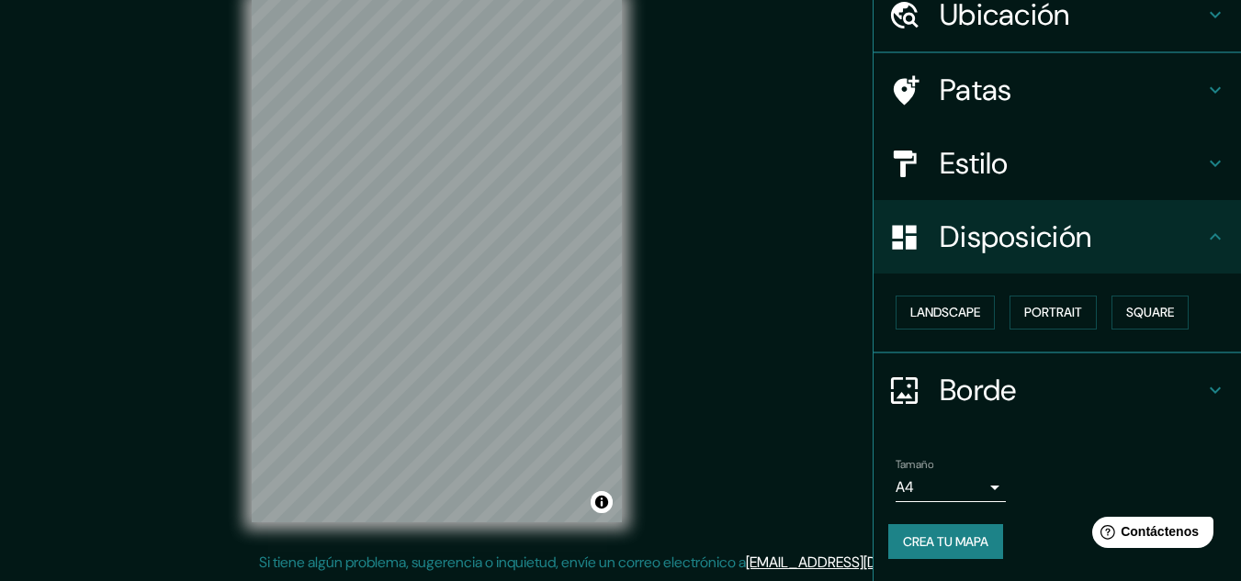
scroll to position [81, 0]
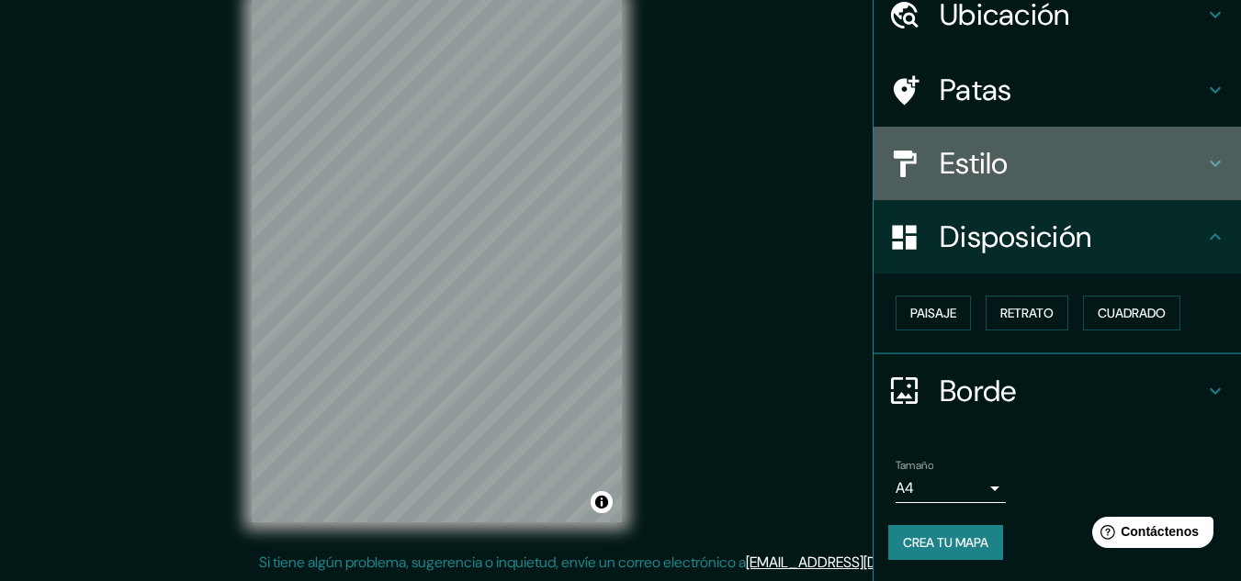
click at [984, 154] on font "Estilo" at bounding box center [974, 163] width 69 height 39
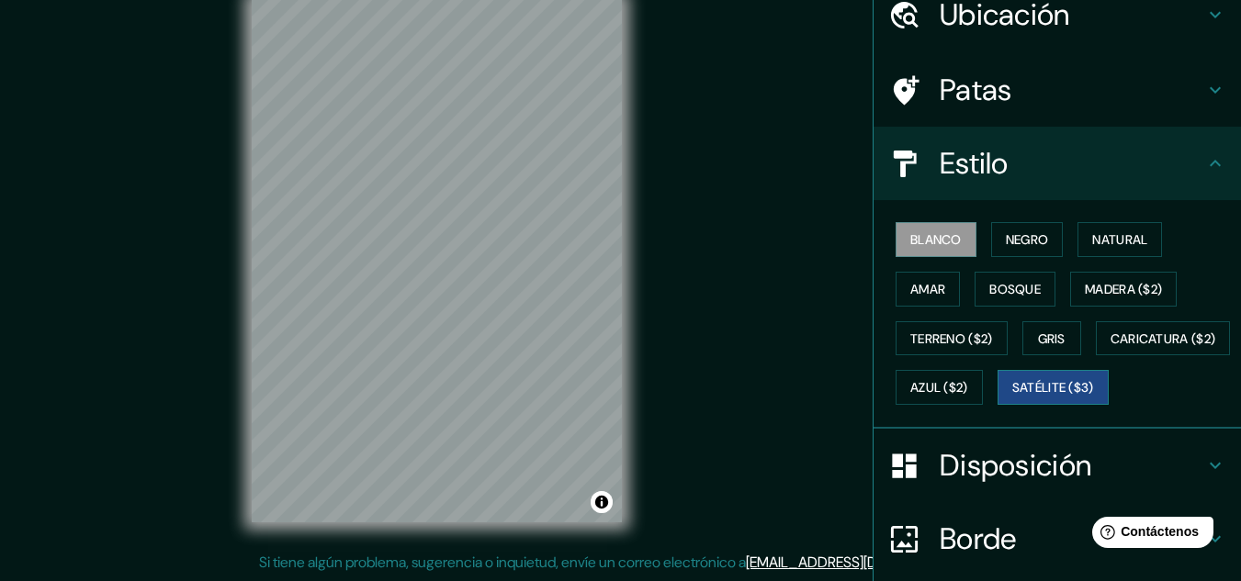
click at [1012, 397] on font "Satélite ($3)" at bounding box center [1053, 388] width 82 height 17
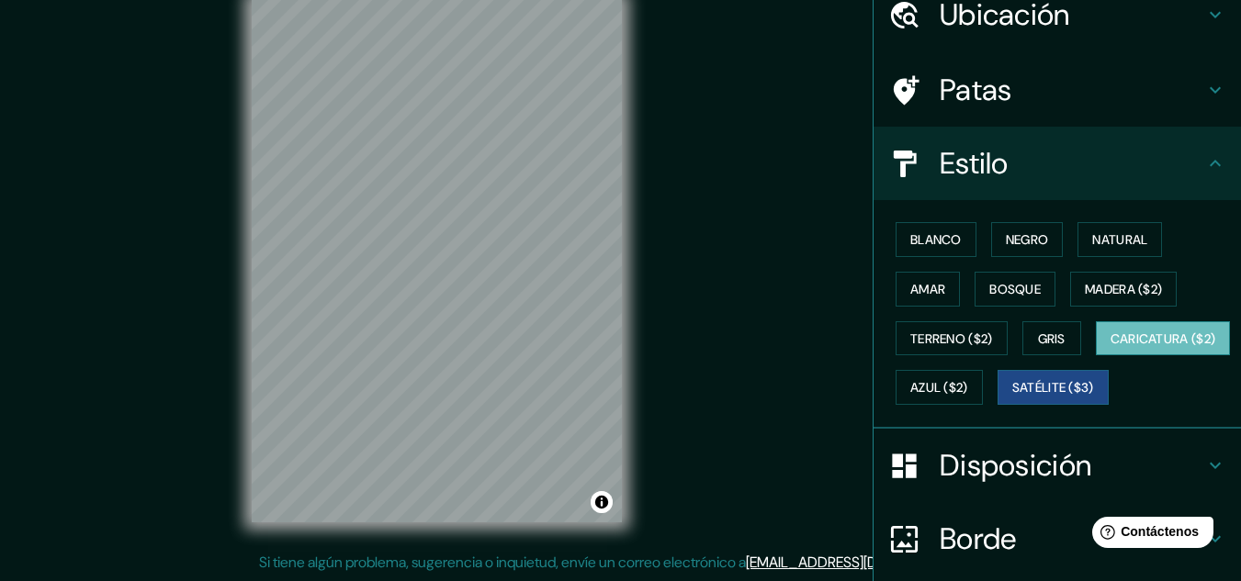
click at [1110, 347] on font "Caricatura ($2)" at bounding box center [1163, 339] width 106 height 17
click at [1032, 391] on div "Blanco Negro Natural [PERSON_NAME] ($2) Terreno ($2) Gris Caricatura ($2) Azul …" at bounding box center [1064, 313] width 353 height 197
click at [983, 388] on button "Azul ($2)" at bounding box center [938, 387] width 87 height 35
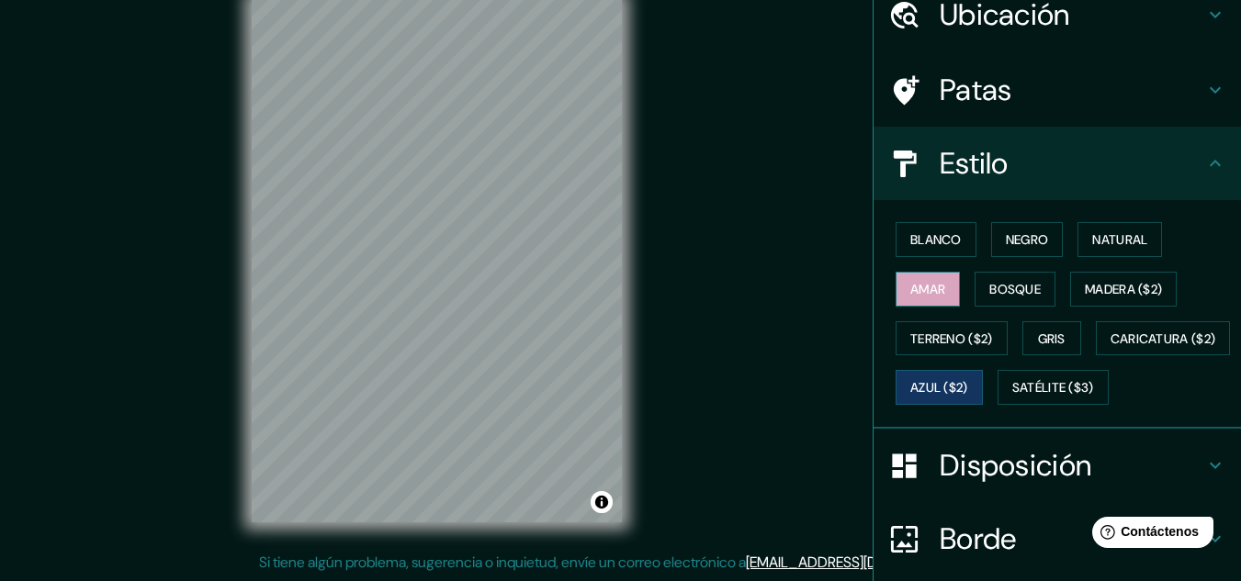
click at [941, 280] on button "Amar" at bounding box center [927, 289] width 64 height 35
click at [991, 277] on font "Bosque" at bounding box center [1014, 289] width 51 height 24
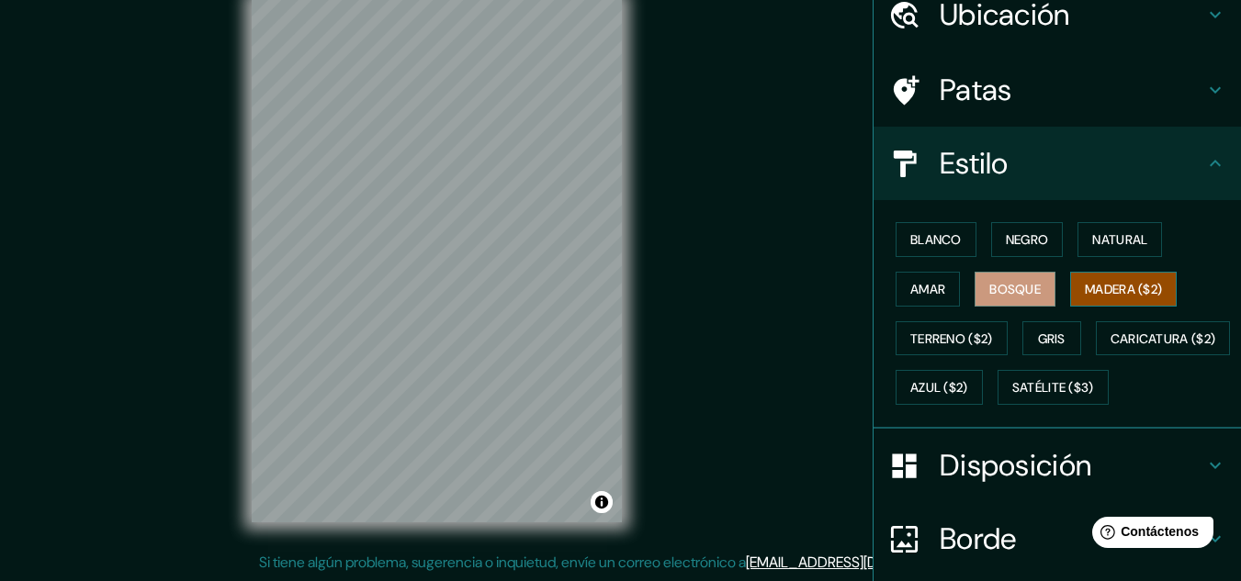
click at [1147, 283] on font "Madera ($2)" at bounding box center [1123, 289] width 77 height 17
click at [931, 238] on font "Blanco" at bounding box center [935, 239] width 51 height 17
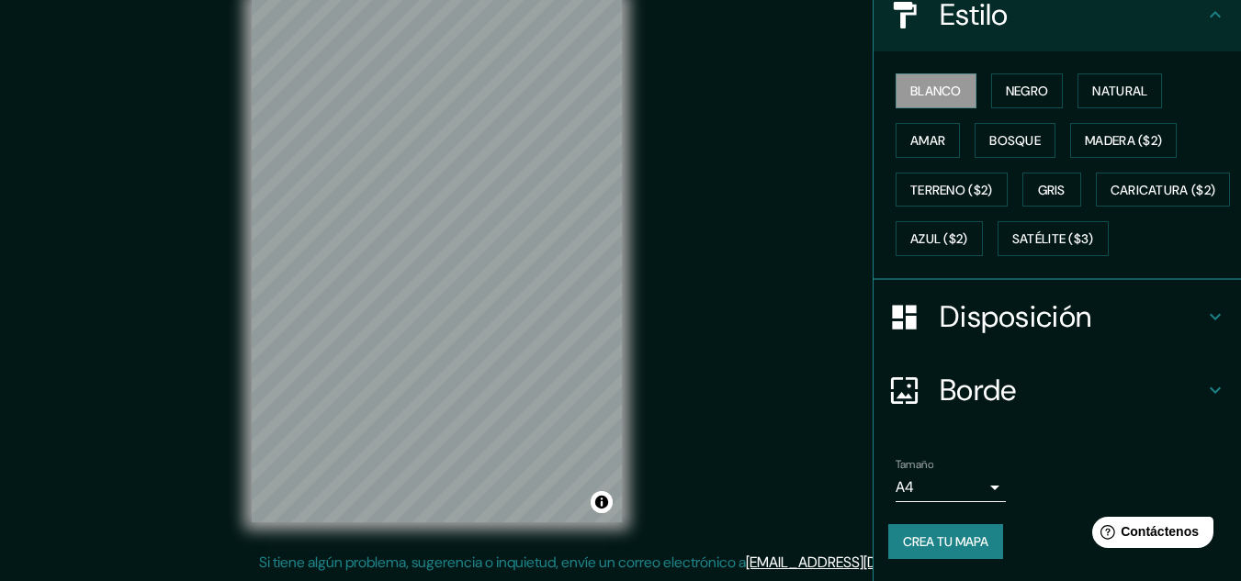
click at [974, 332] on font "Disposición" at bounding box center [1016, 317] width 152 height 39
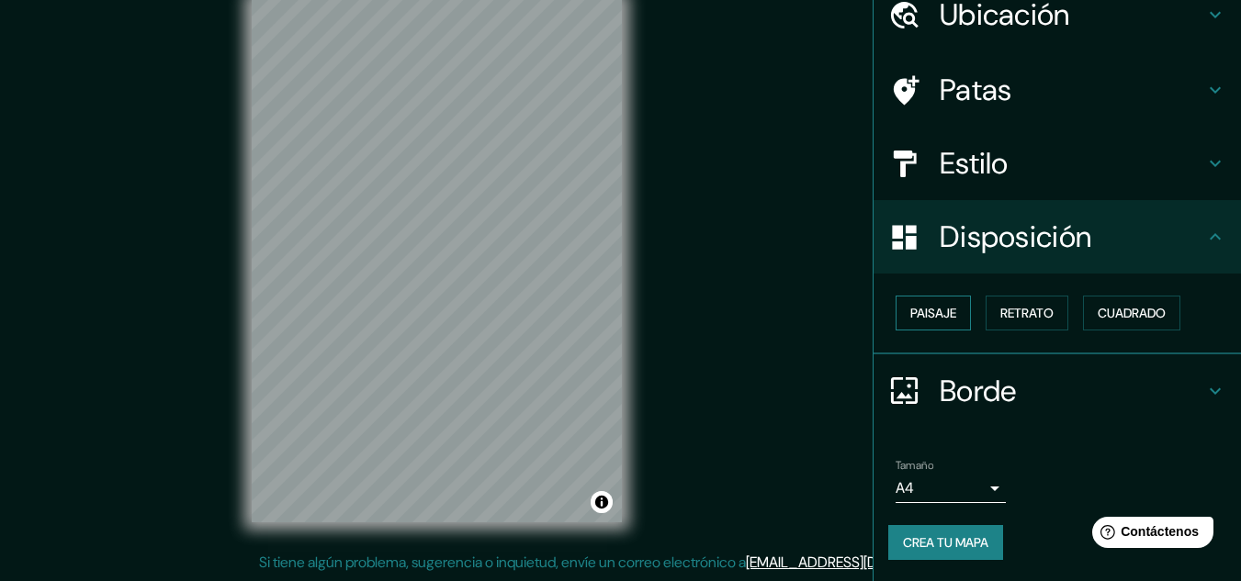
click at [950, 323] on button "Paisaje" at bounding box center [932, 313] width 75 height 35
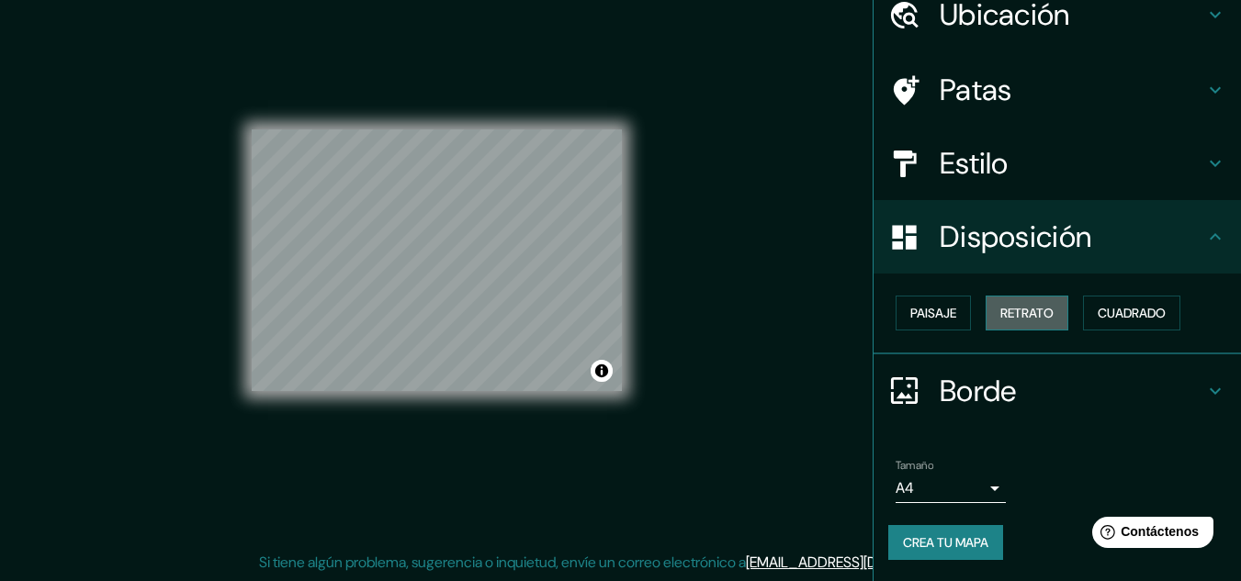
click at [1004, 322] on font "Retrato" at bounding box center [1026, 313] width 53 height 24
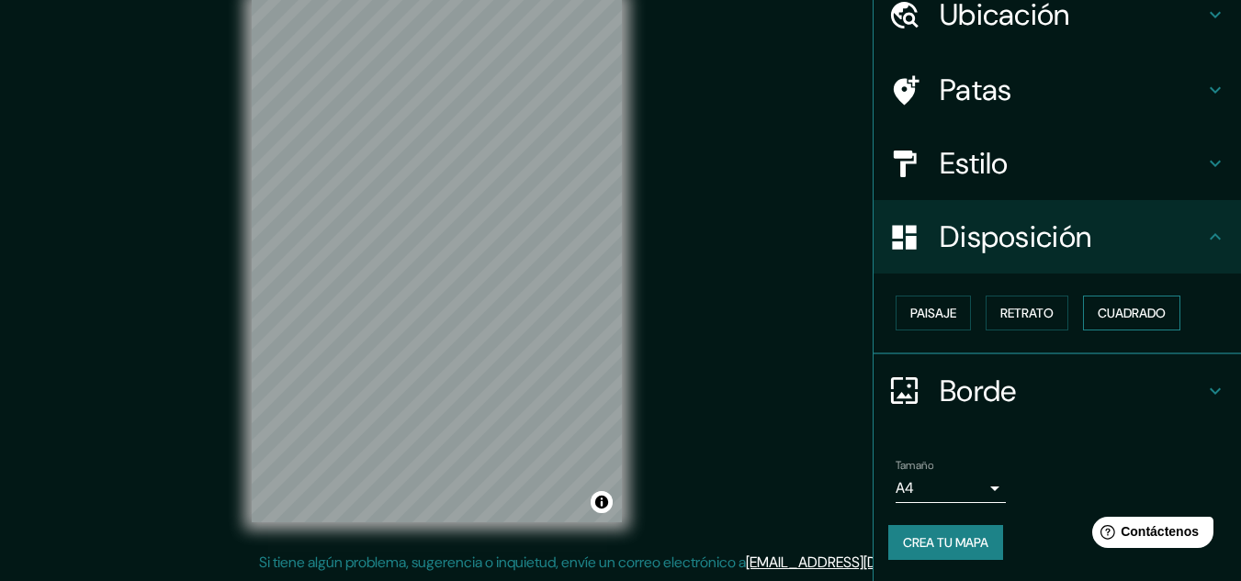
click at [1102, 311] on font "Cuadrado" at bounding box center [1132, 313] width 68 height 17
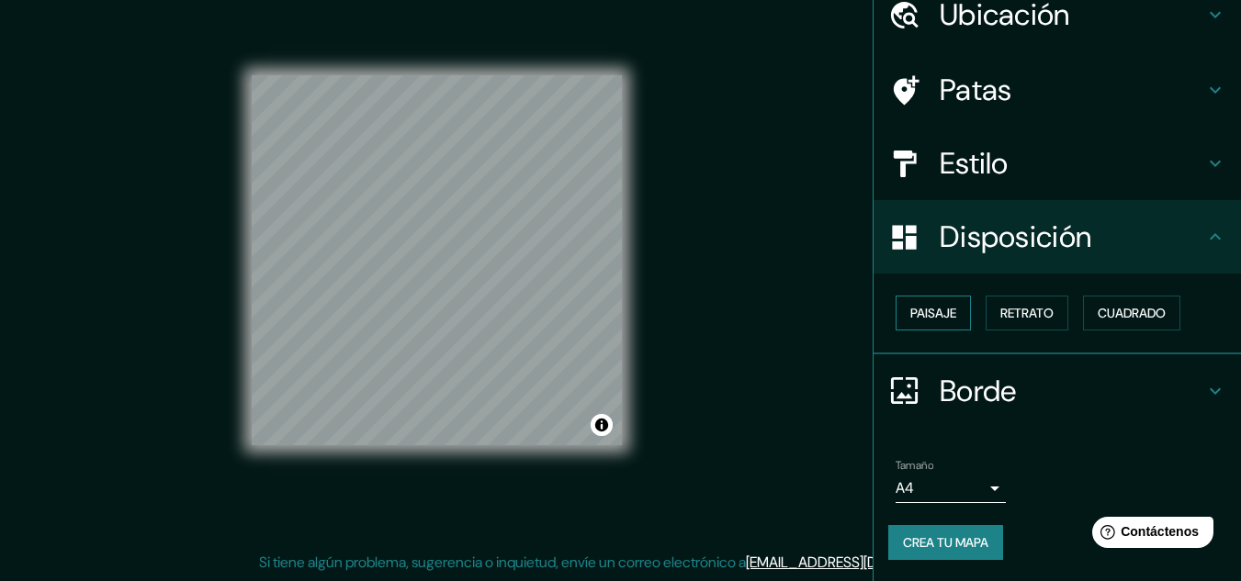
click at [922, 299] on button "Paisaje" at bounding box center [932, 313] width 75 height 35
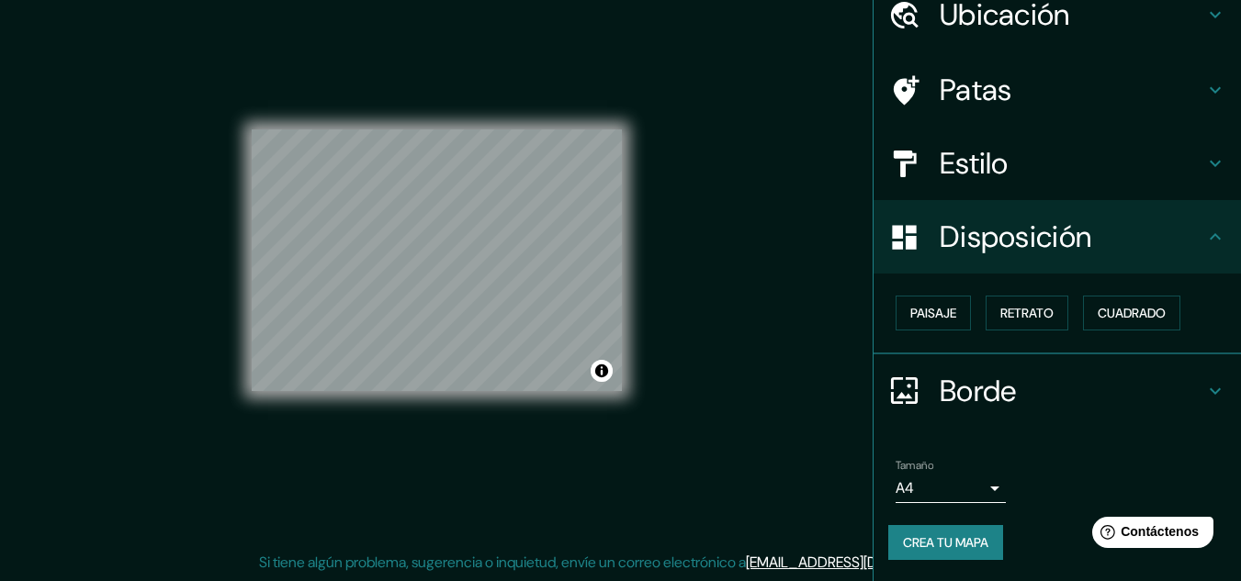
click at [1042, 252] on font "Disposición" at bounding box center [1016, 237] width 152 height 39
click at [1081, 216] on div "Disposición" at bounding box center [1056, 236] width 367 height 73
click at [972, 308] on div "Paisaje Retrato Cuadrado" at bounding box center [1064, 313] width 353 height 50
click at [1000, 307] on font "Retrato" at bounding box center [1026, 313] width 53 height 17
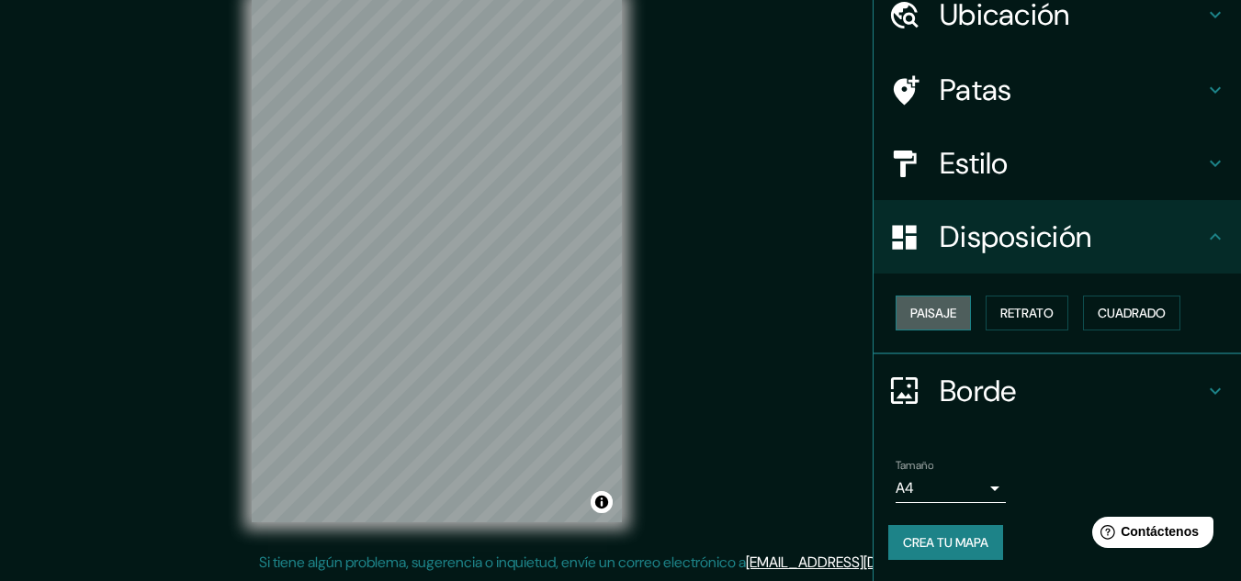
click at [923, 321] on font "Paisaje" at bounding box center [933, 313] width 46 height 17
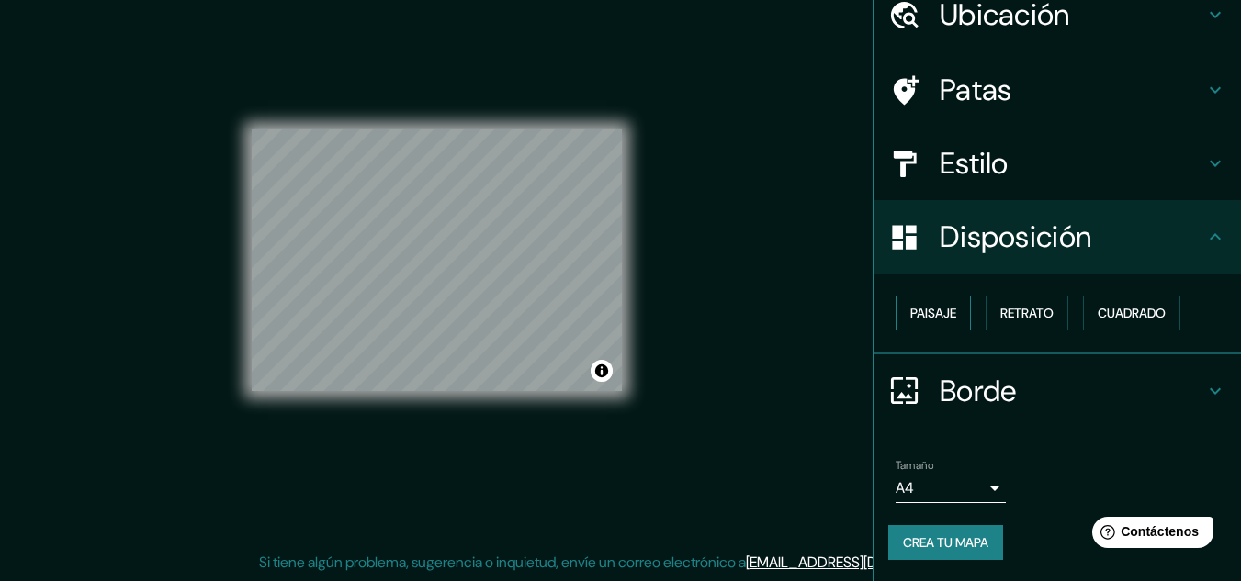
click at [924, 320] on font "Paisaje" at bounding box center [933, 313] width 46 height 17
click at [1109, 318] on font "Cuadrado" at bounding box center [1132, 313] width 68 height 17
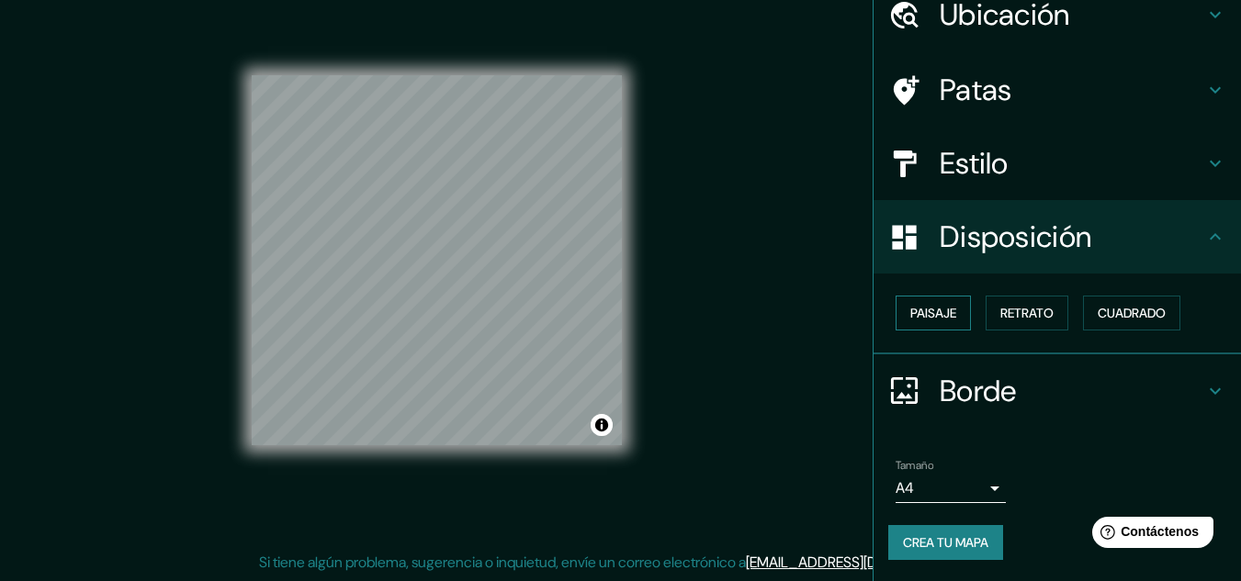
click at [910, 311] on font "Paisaje" at bounding box center [933, 313] width 46 height 17
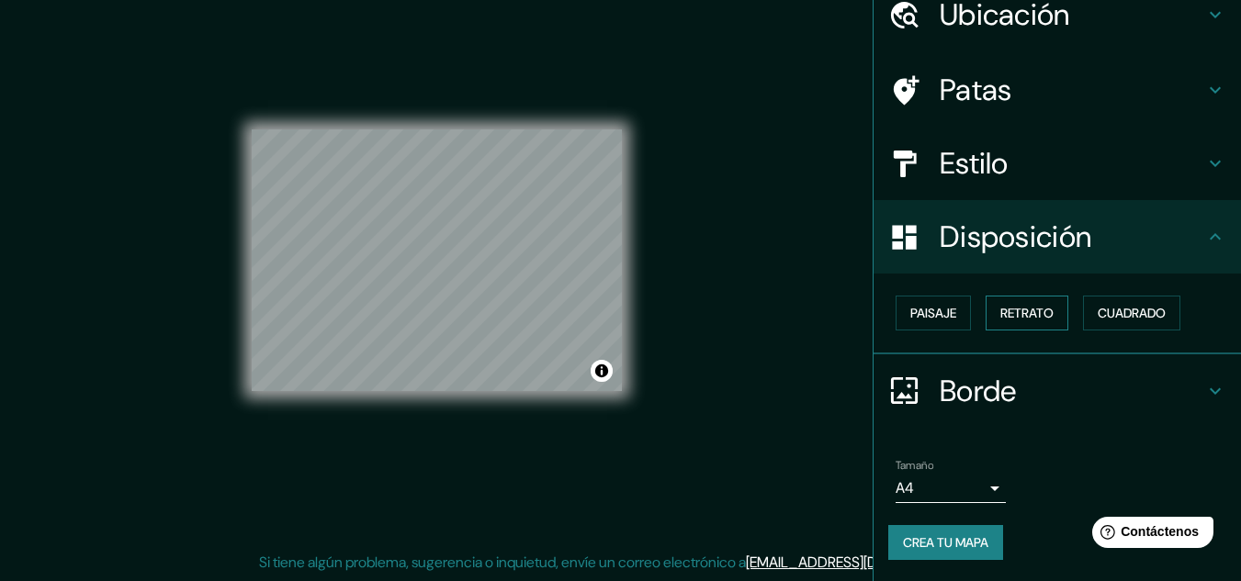
click at [1036, 304] on font "Retrato" at bounding box center [1026, 313] width 53 height 24
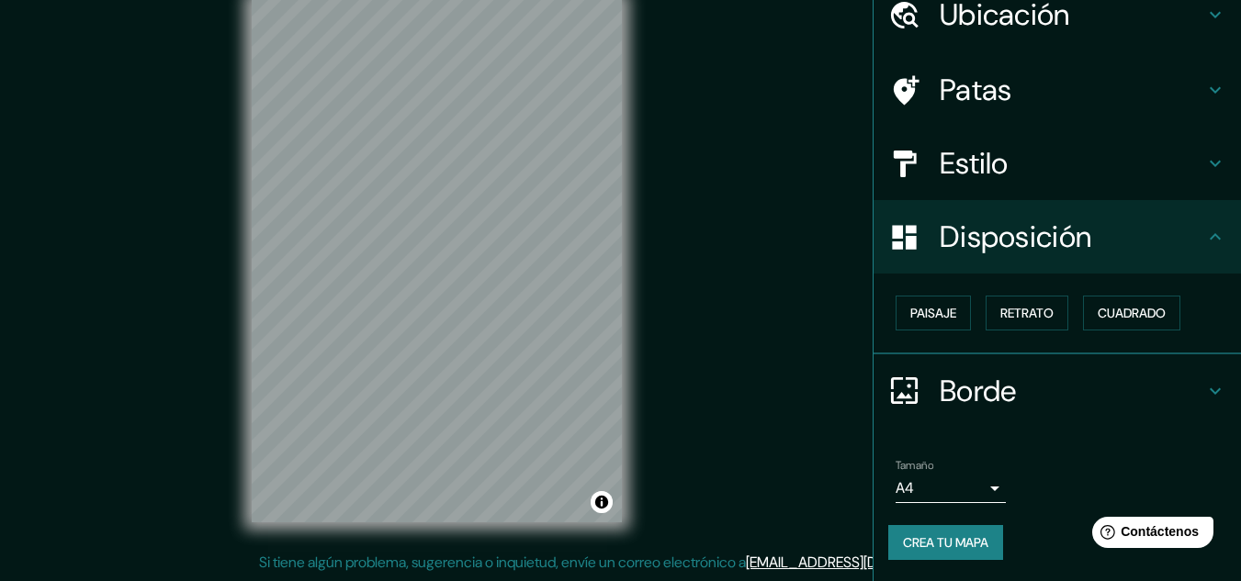
click at [1073, 272] on div "Disposición" at bounding box center [1056, 236] width 367 height 73
click at [1081, 255] on div "Disposición" at bounding box center [1056, 236] width 367 height 73
drag, startPoint x: 905, startPoint y: 201, endPoint x: 633, endPoint y: 267, distance: 279.8
click at [633, 267] on div "© Mapbox © OpenStreetMap Improve this map" at bounding box center [436, 261] width 429 height 582
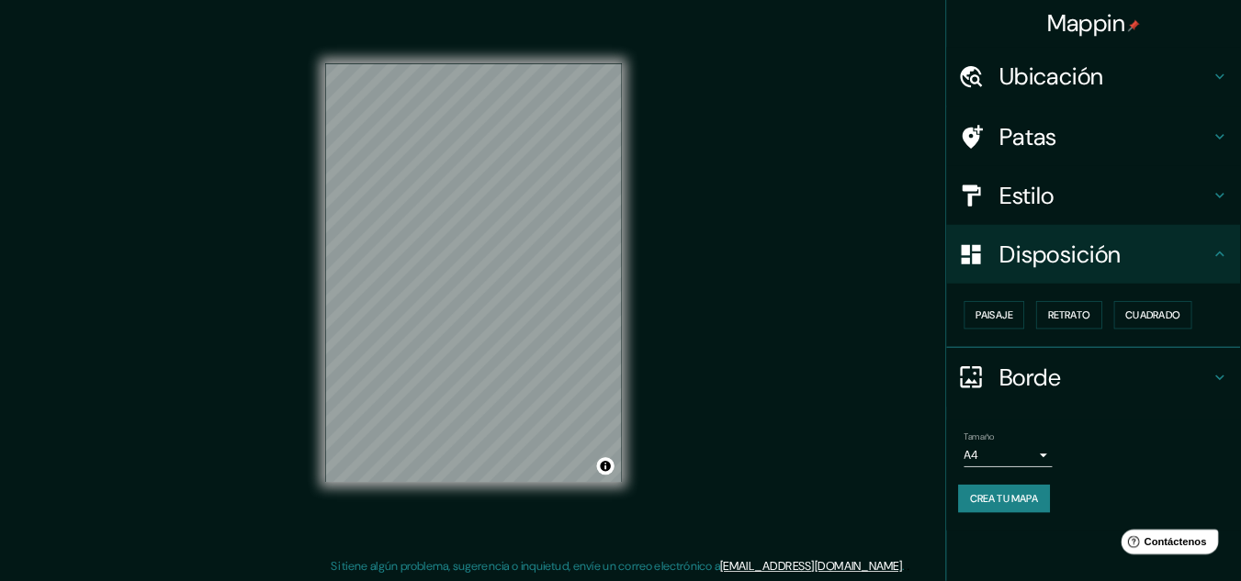
scroll to position [15, 0]
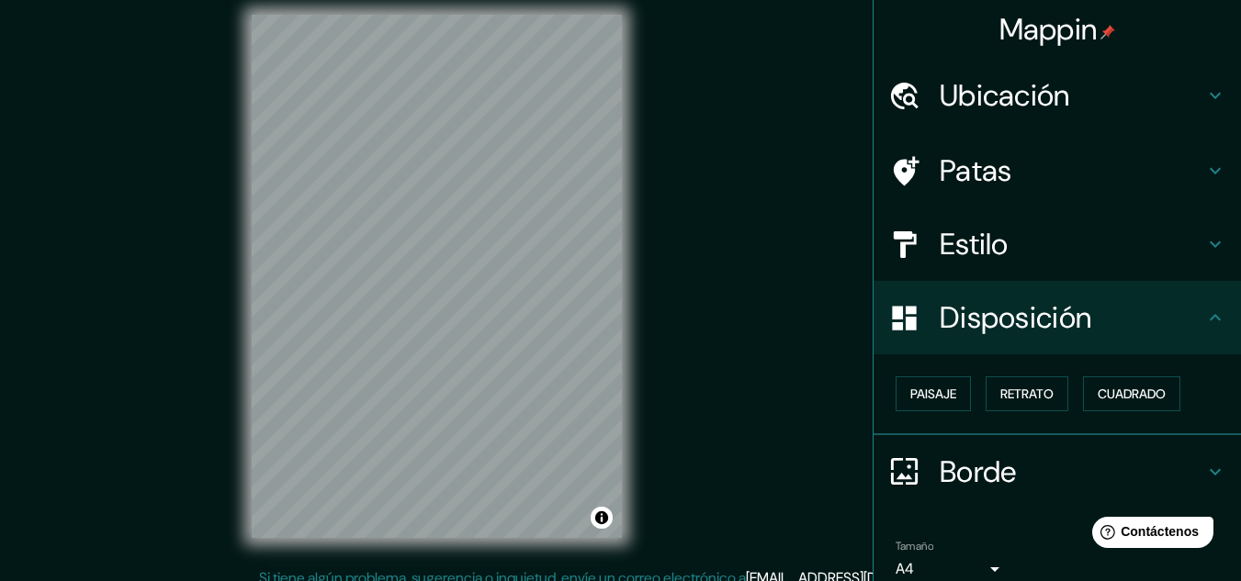
click at [708, 224] on div "Mappin Ubicación Chiclayo, [GEOGRAPHIC_DATA], [GEOGRAPHIC_DATA], [GEOGRAPHIC_DA…" at bounding box center [620, 291] width 1241 height 612
click at [921, 381] on button "Paisaje" at bounding box center [932, 394] width 75 height 35
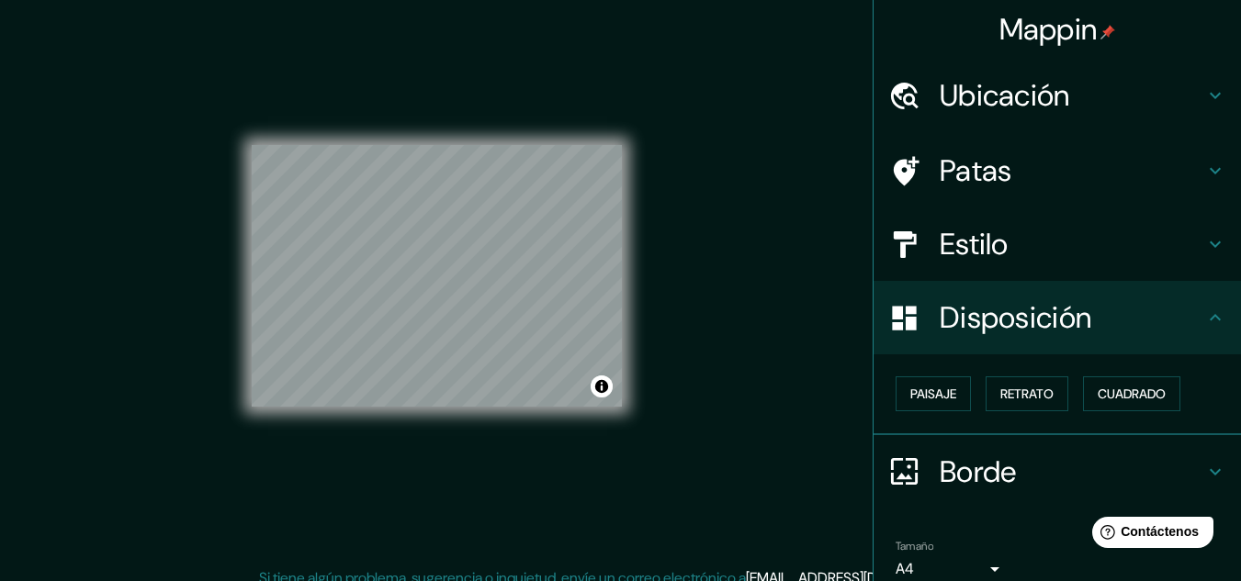
click at [952, 340] on div "Disposición" at bounding box center [1056, 317] width 367 height 73
click at [1031, 401] on font "Retrato" at bounding box center [1026, 394] width 53 height 17
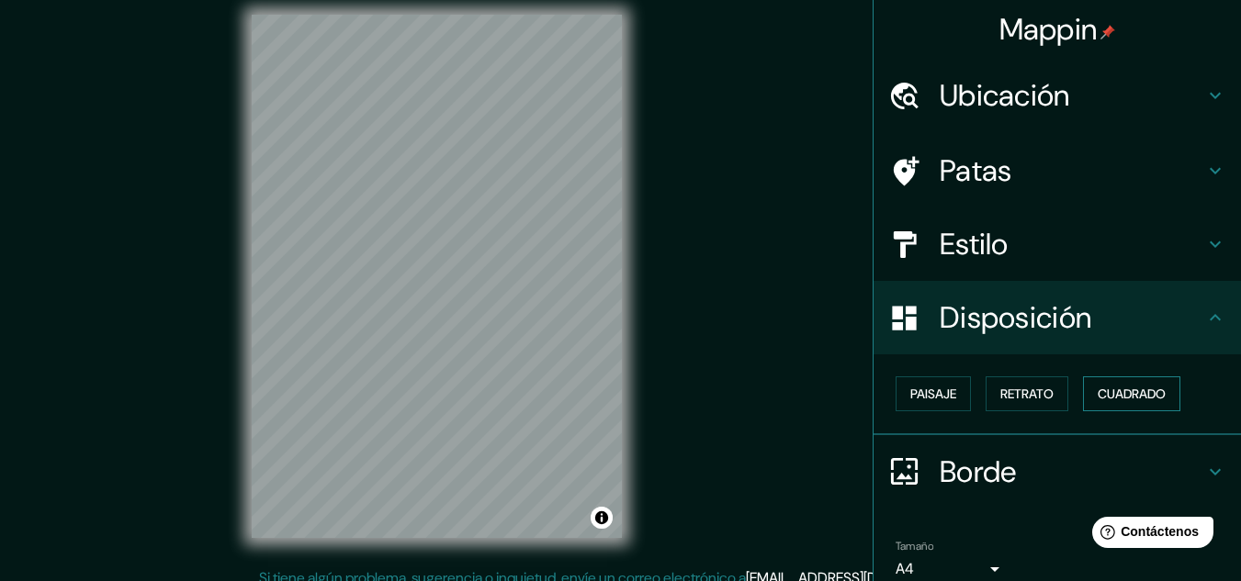
click at [1147, 388] on font "Cuadrado" at bounding box center [1132, 394] width 68 height 17
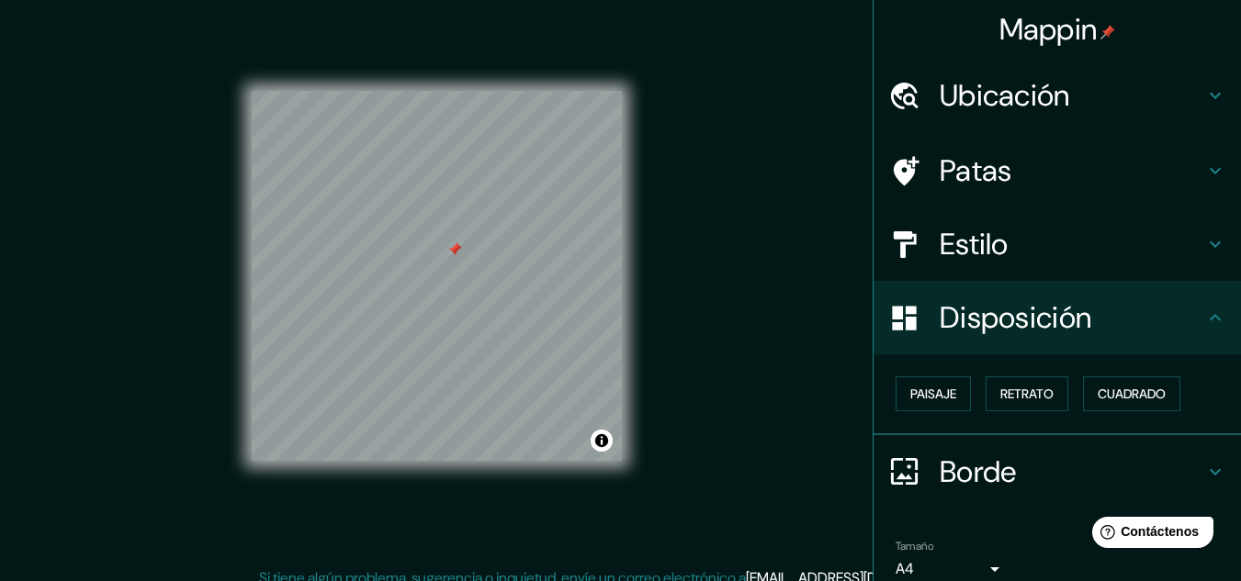
drag, startPoint x: 466, startPoint y: 231, endPoint x: 456, endPoint y: 246, distance: 17.3
click at [456, 246] on div at bounding box center [454, 249] width 15 height 15
click at [918, 177] on div at bounding box center [913, 171] width 51 height 32
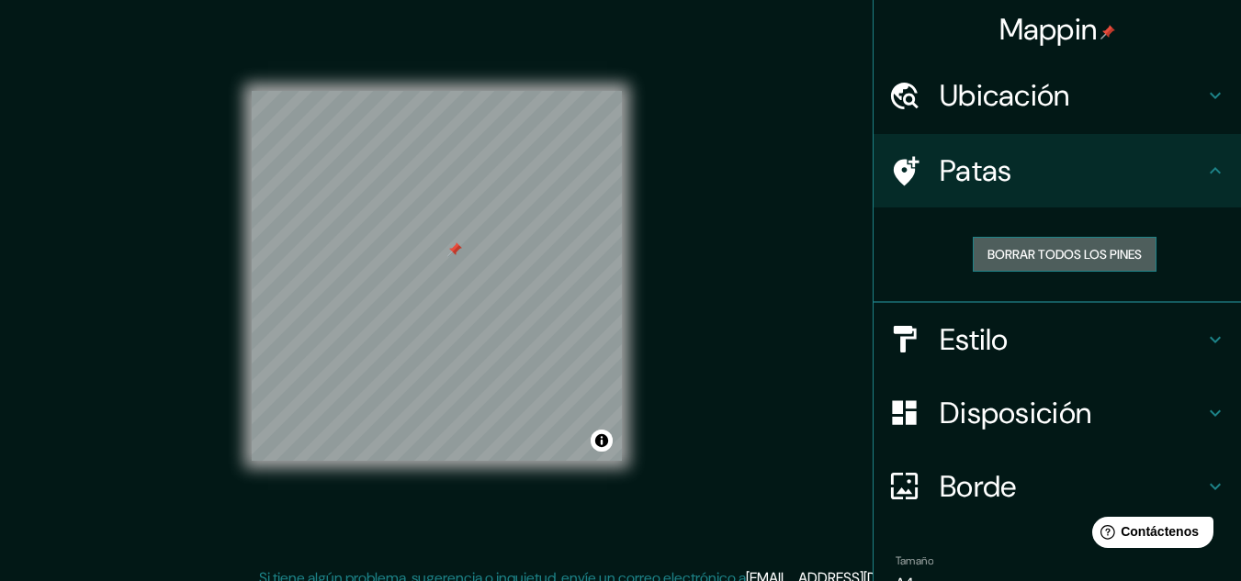
click at [1038, 255] on font "Borrar todos los pines" at bounding box center [1064, 254] width 154 height 17
